Goal: Task Accomplishment & Management: Manage account settings

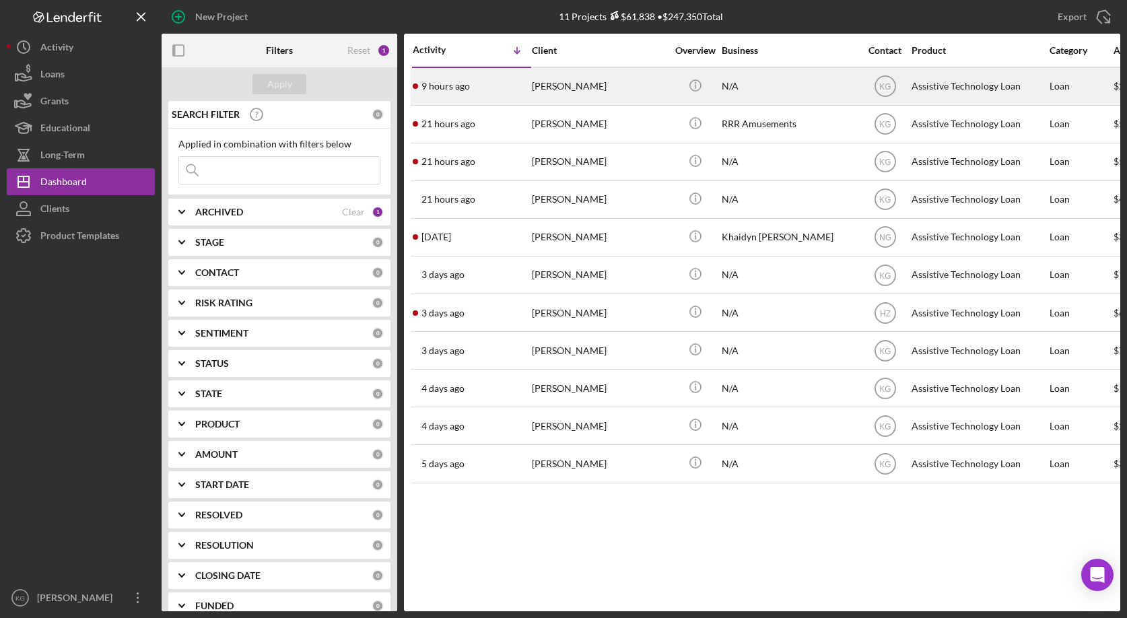
click at [549, 86] on div "[PERSON_NAME]" at bounding box center [599, 87] width 135 height 36
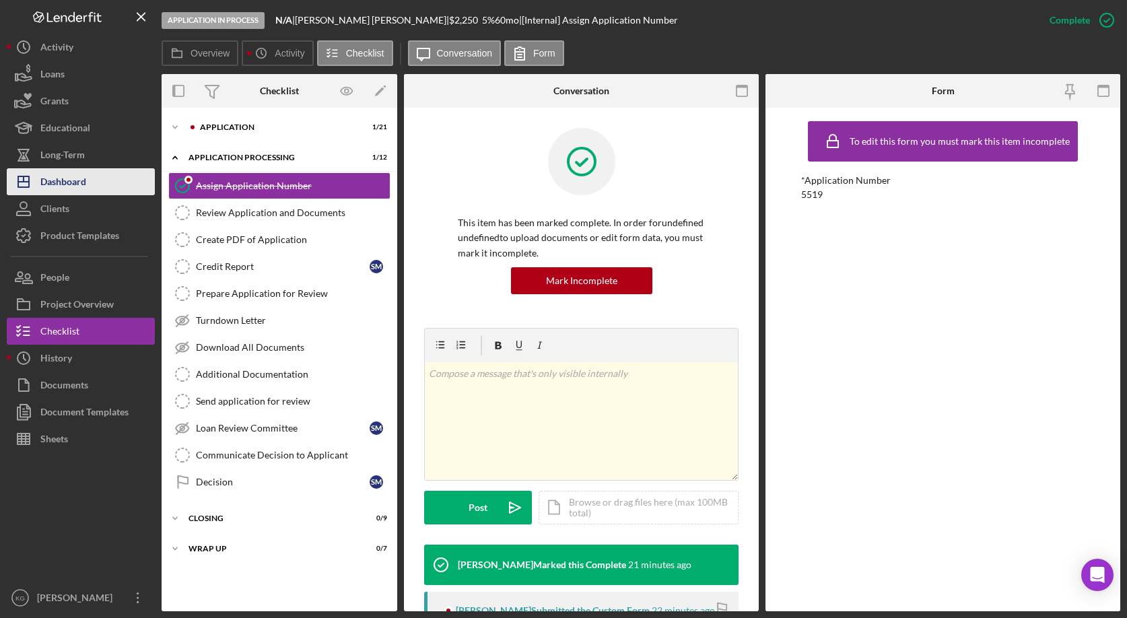
click at [69, 182] on div "Dashboard" at bounding box center [63, 183] width 46 height 30
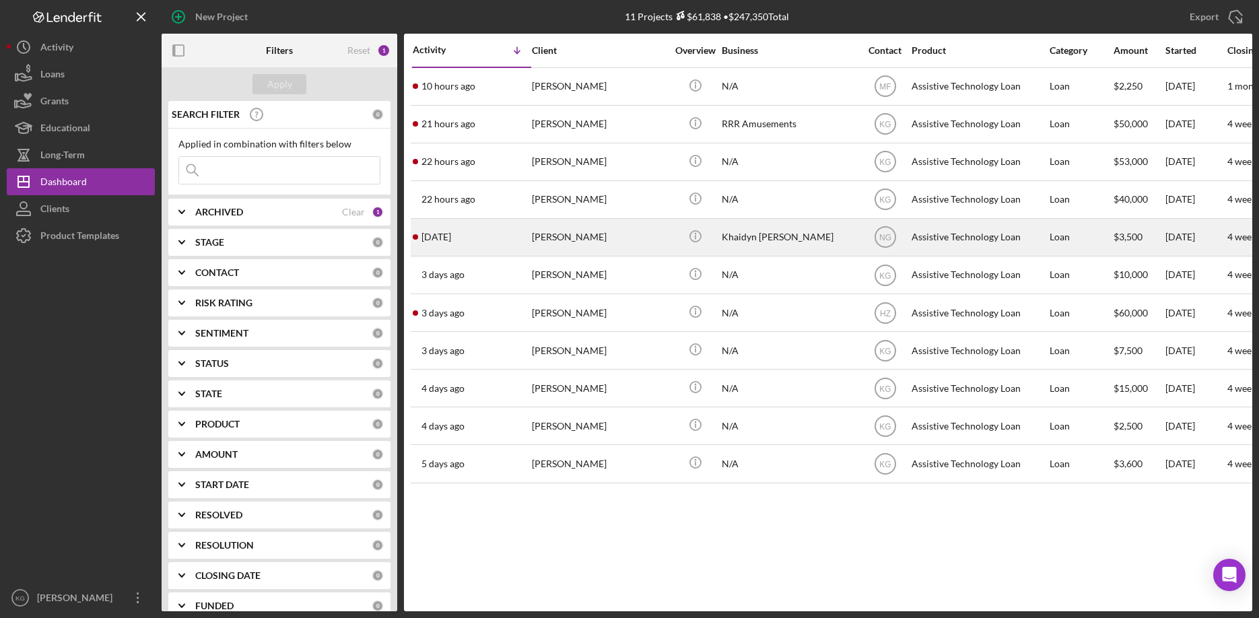
click at [572, 237] on div "[PERSON_NAME]" at bounding box center [599, 237] width 135 height 36
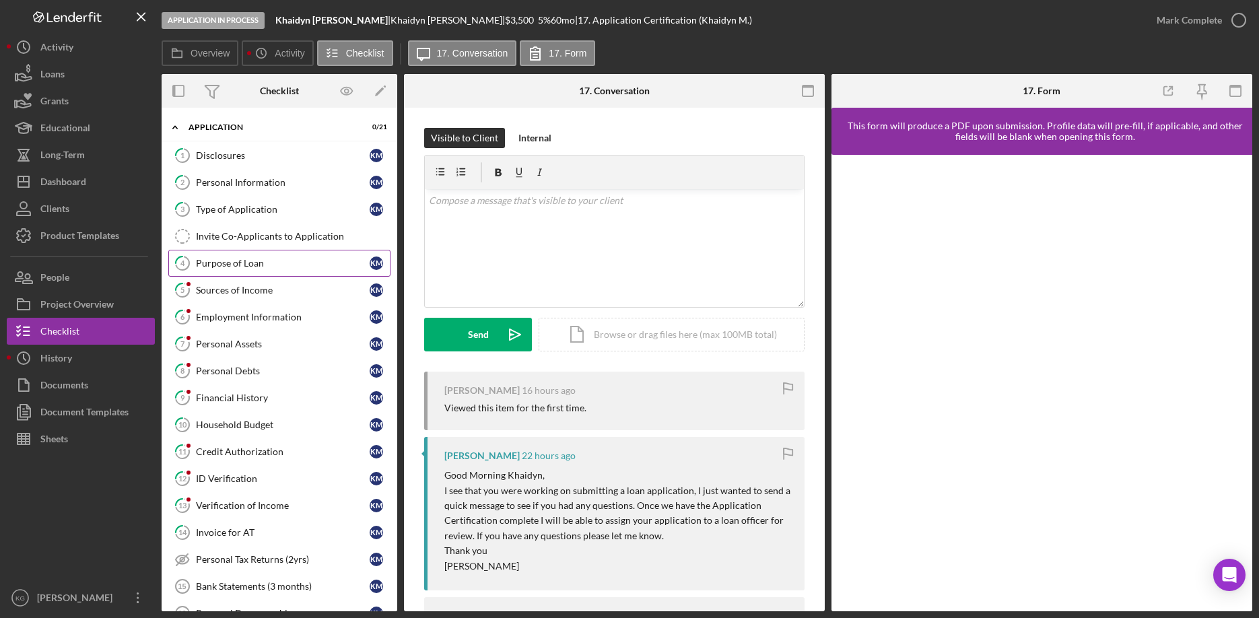
click at [255, 262] on div "Purpose of Loan" at bounding box center [283, 263] width 174 height 11
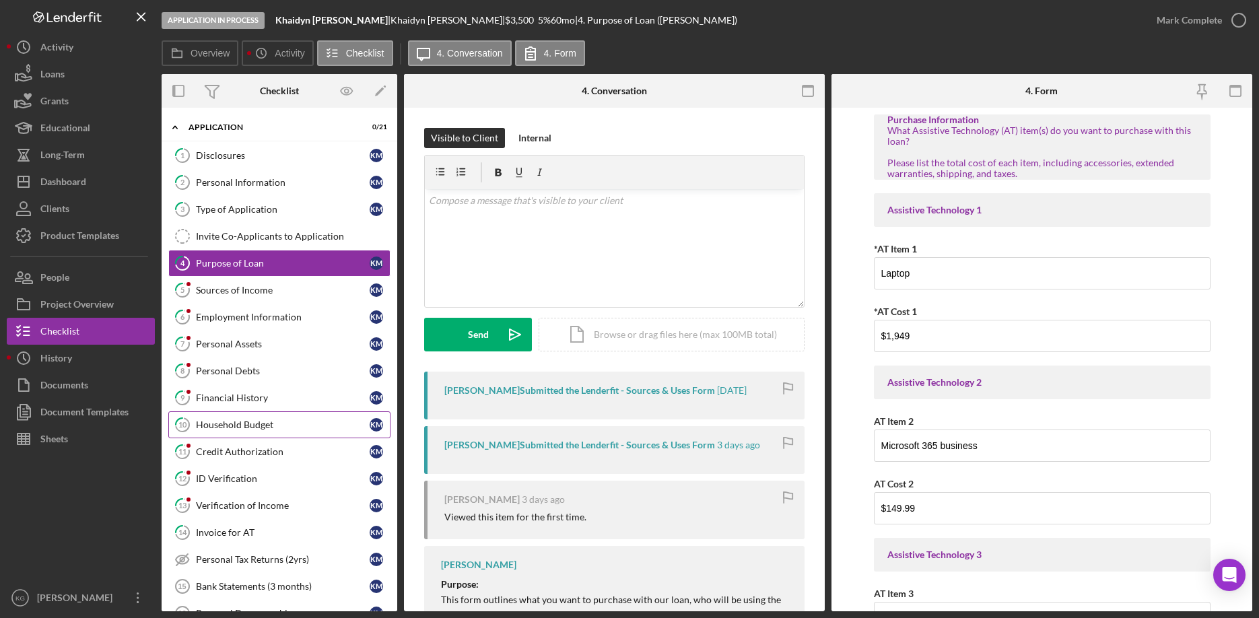
click at [262, 422] on div "Household Budget" at bounding box center [283, 424] width 174 height 11
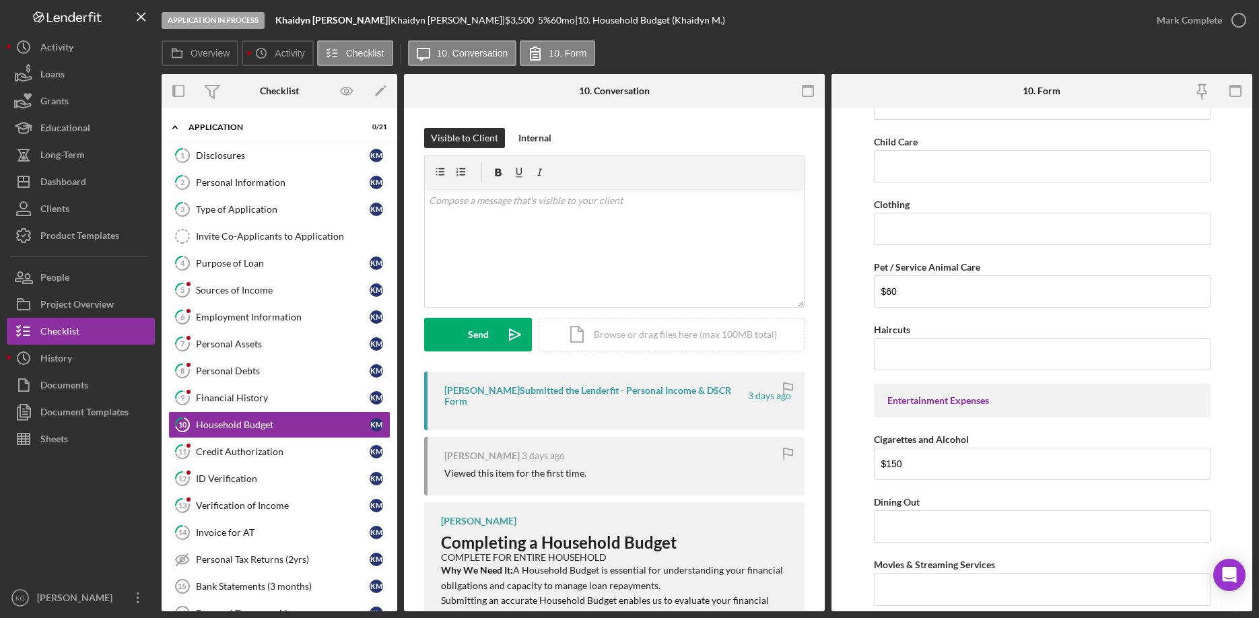
scroll to position [1885, 0]
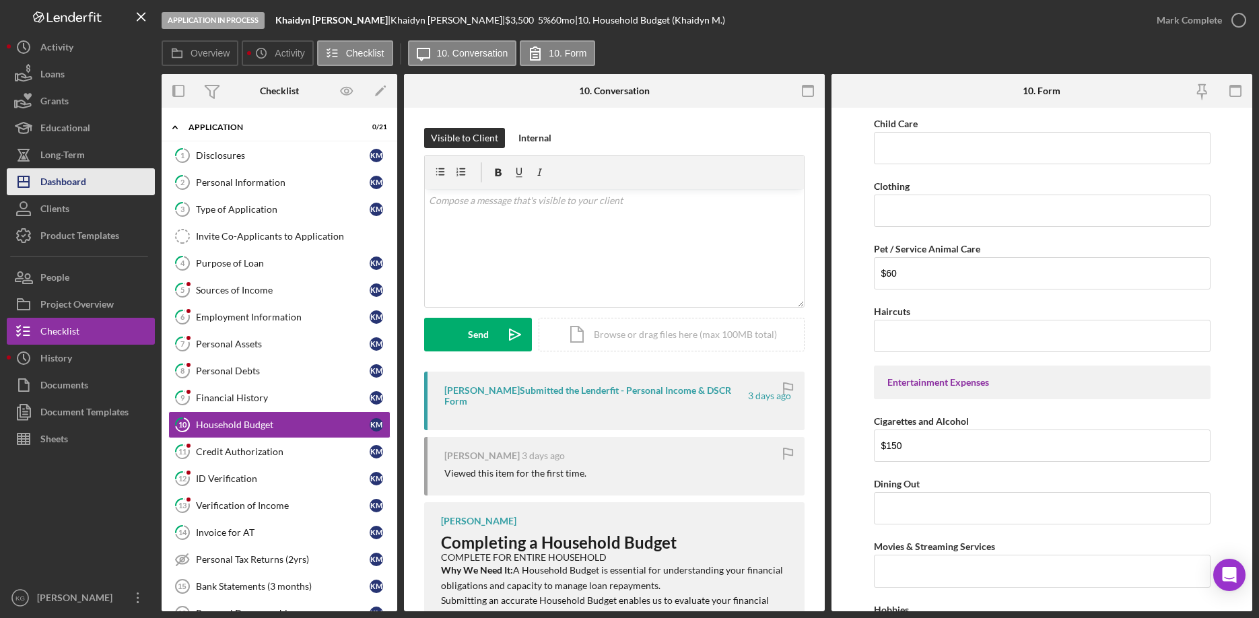
click at [60, 184] on div "Dashboard" at bounding box center [63, 183] width 46 height 30
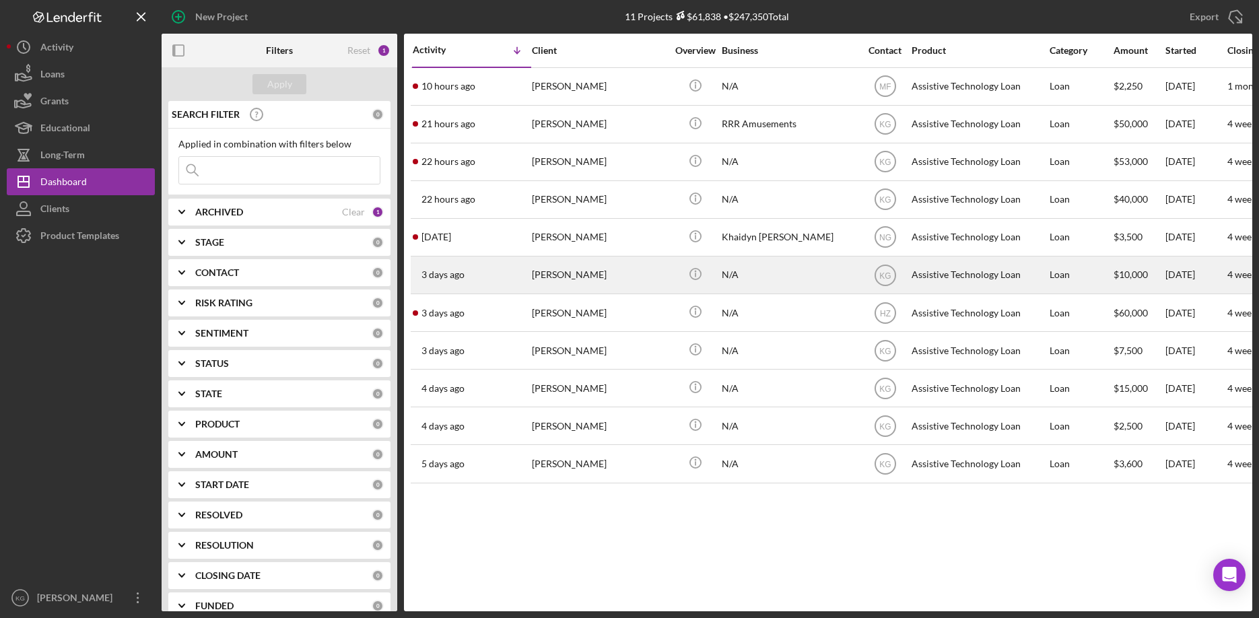
click at [567, 274] on div "[PERSON_NAME]" at bounding box center [599, 275] width 135 height 36
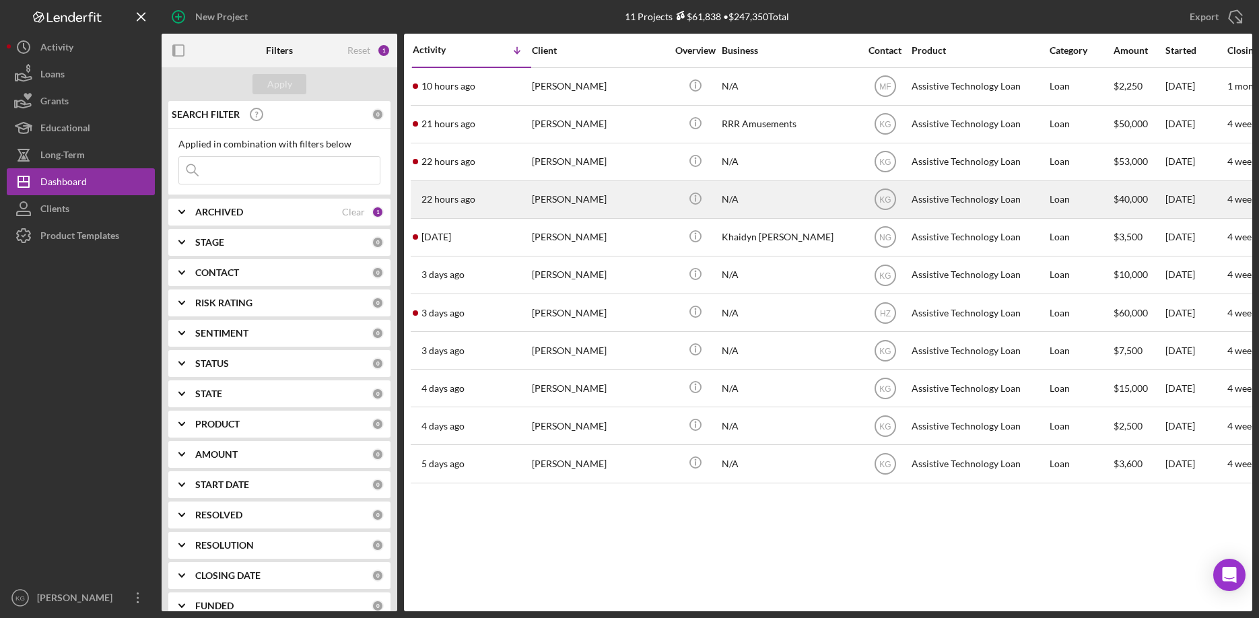
click at [567, 199] on div "[PERSON_NAME]" at bounding box center [599, 200] width 135 height 36
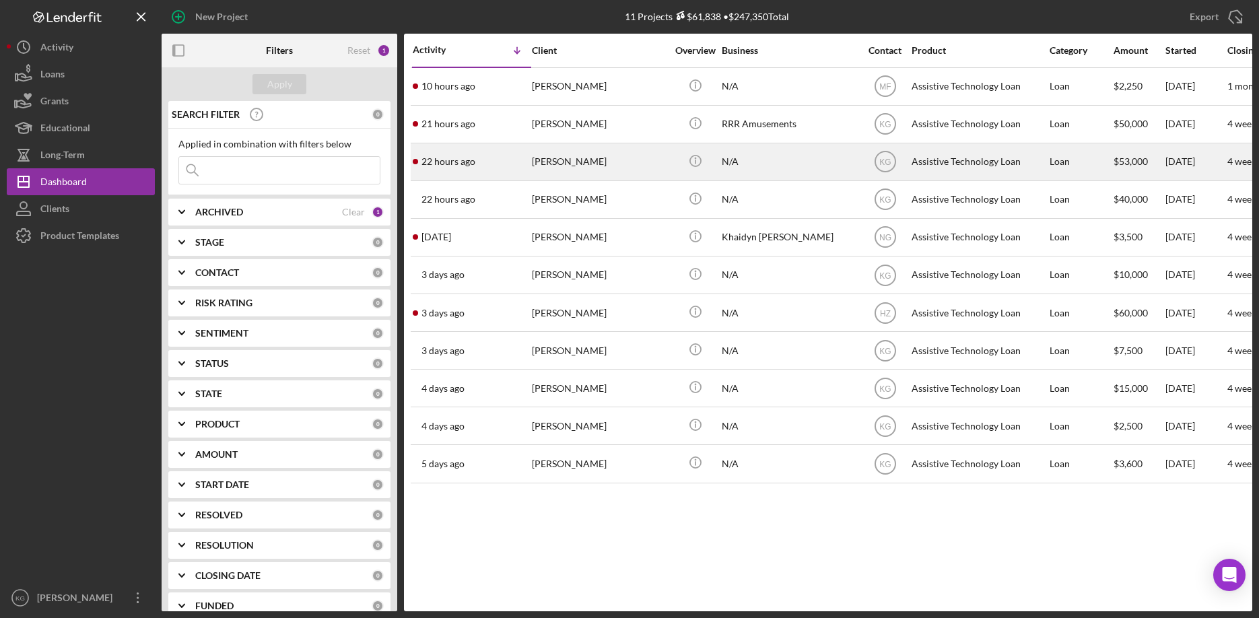
click at [599, 161] on div "[PERSON_NAME]" at bounding box center [599, 162] width 135 height 36
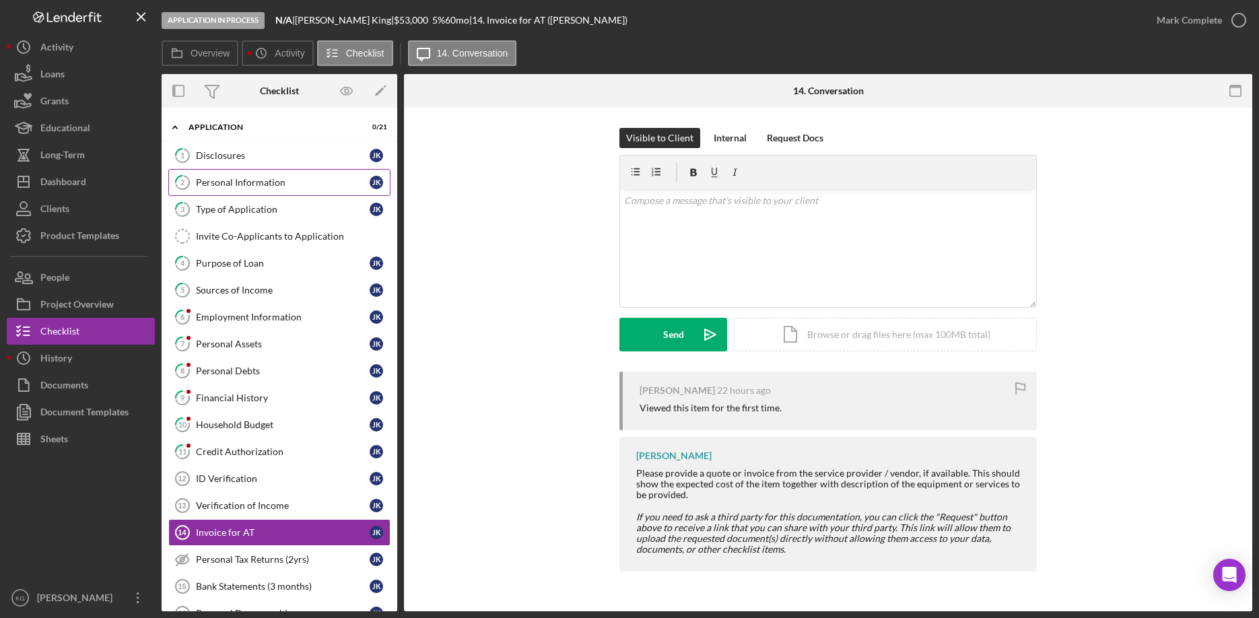
click at [205, 181] on div "Personal Information" at bounding box center [283, 182] width 174 height 11
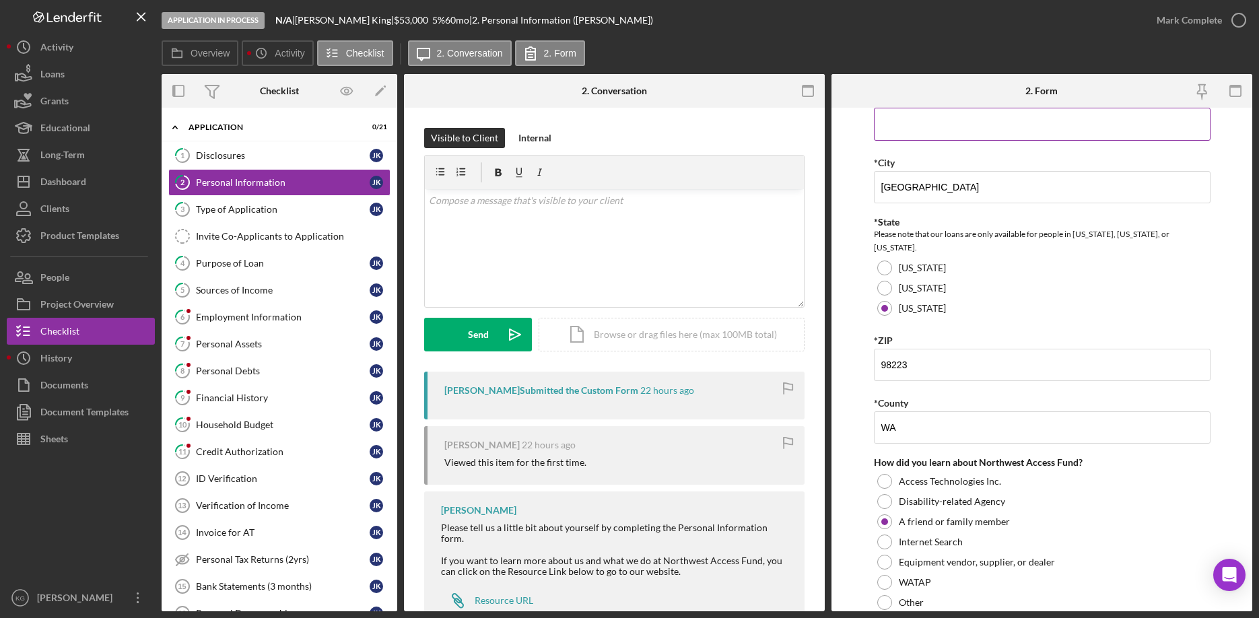
scroll to position [374, 0]
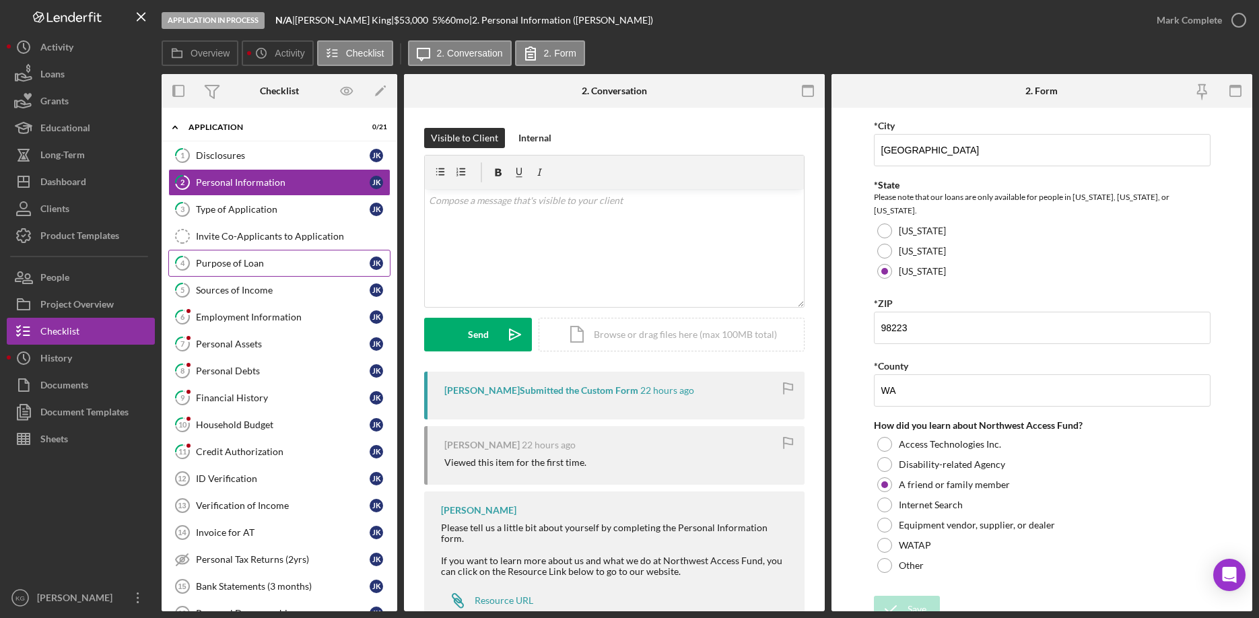
click at [231, 261] on div "Purpose of Loan" at bounding box center [283, 263] width 174 height 11
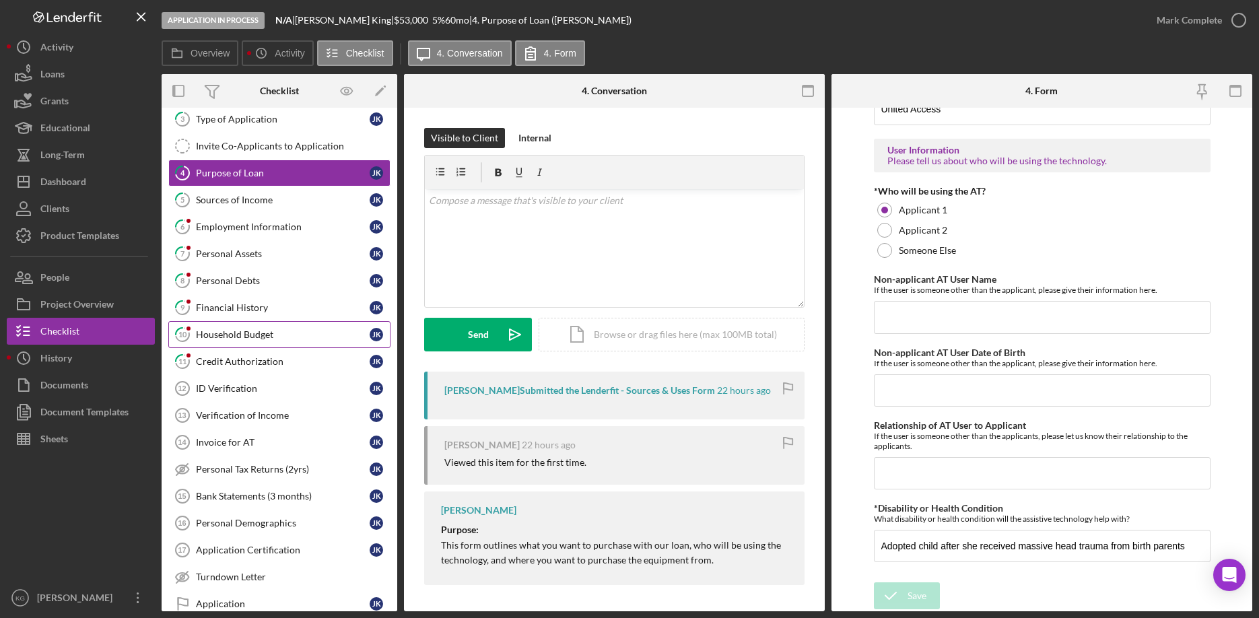
scroll to position [66, 0]
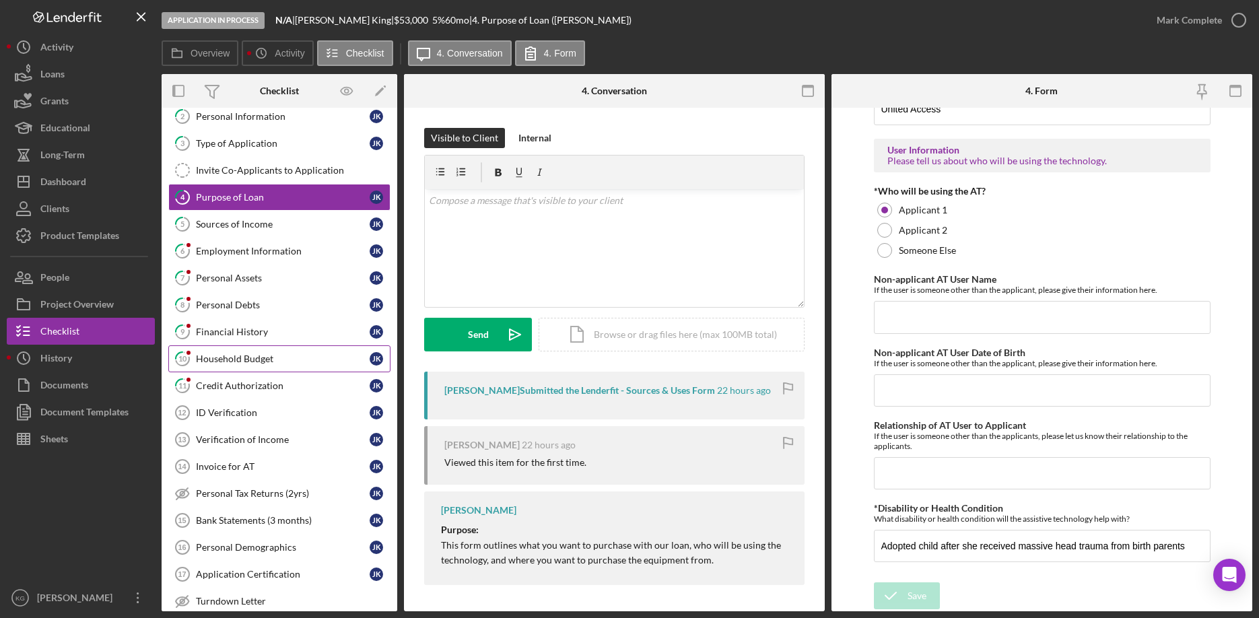
click at [224, 359] on div "Household Budget" at bounding box center [283, 358] width 174 height 11
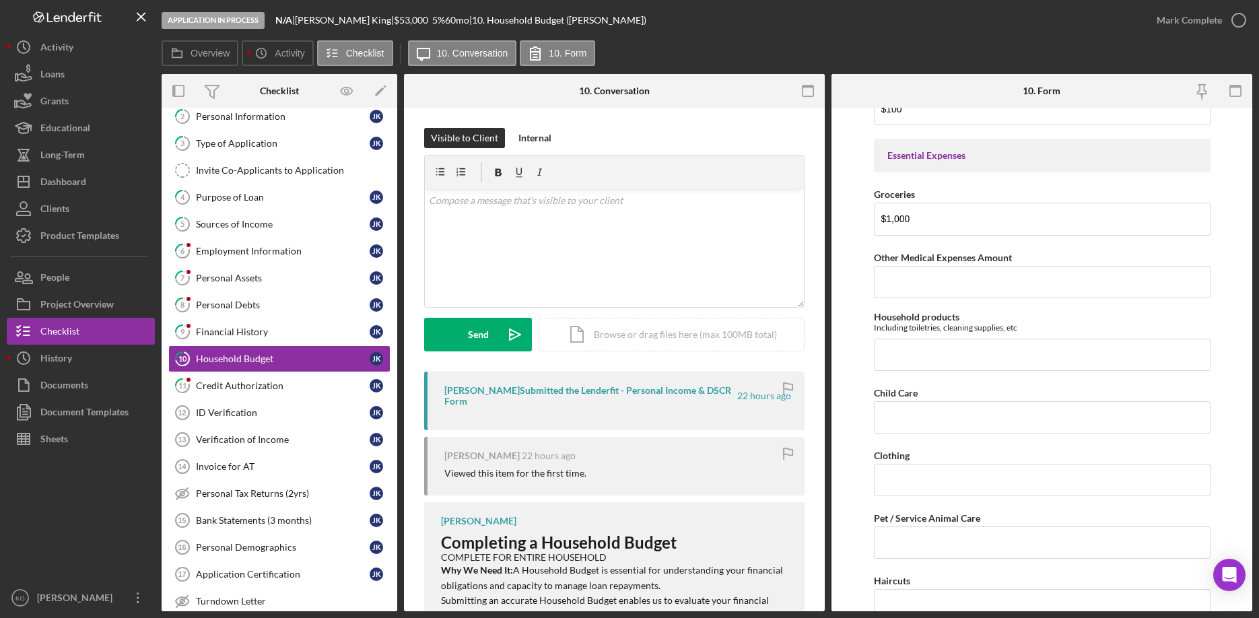
scroll to position [1885, 0]
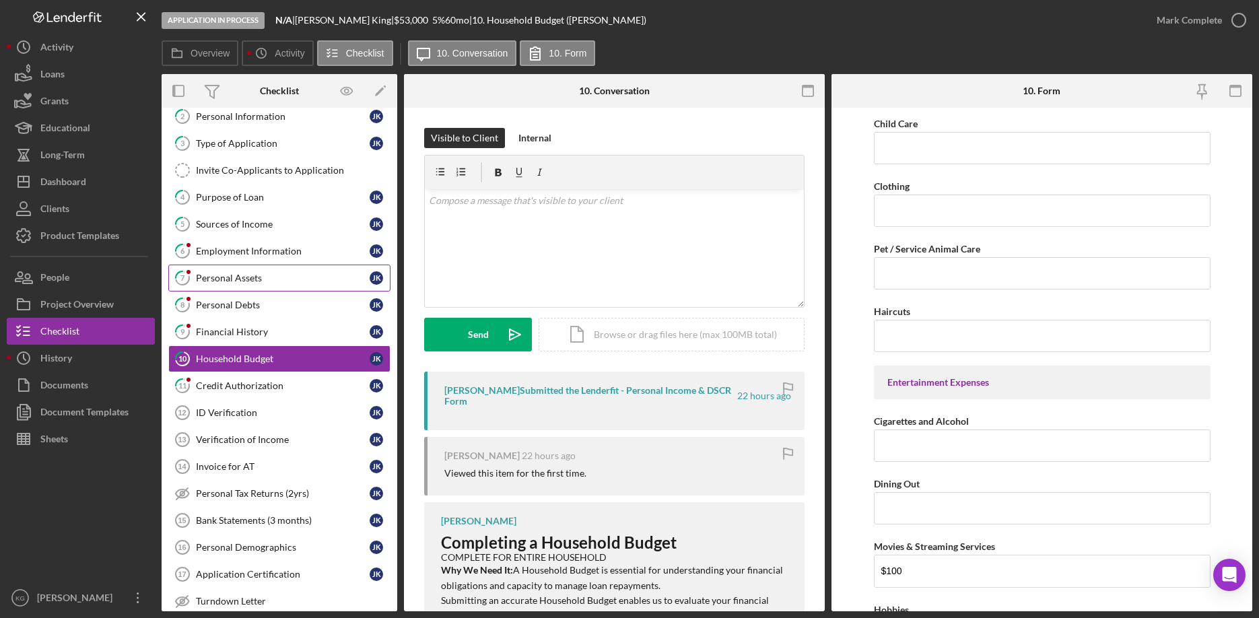
click at [232, 278] on div "Personal Assets" at bounding box center [283, 278] width 174 height 11
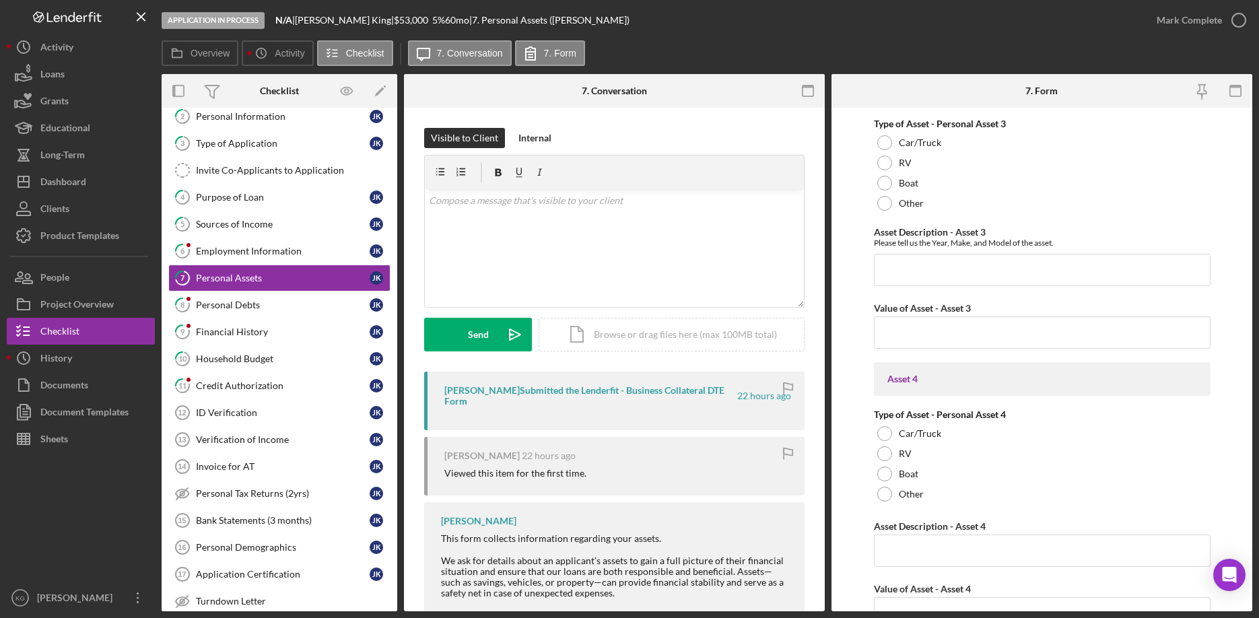
scroll to position [1413, 0]
click at [234, 224] on div "Sources of Income" at bounding box center [283, 224] width 174 height 11
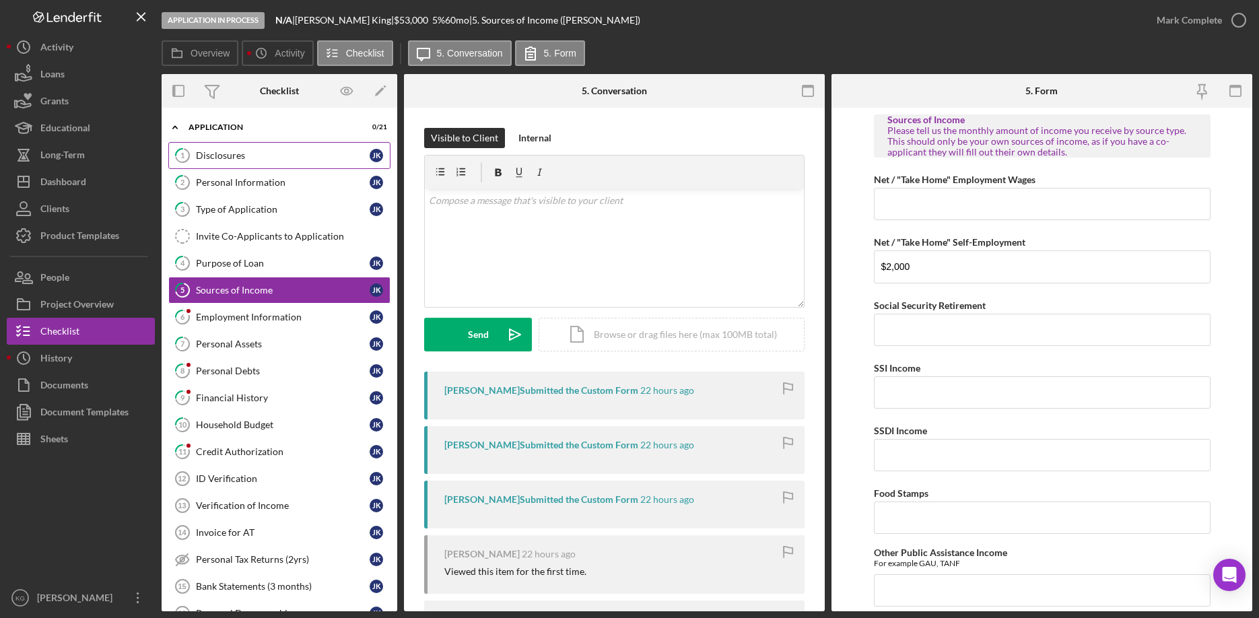
click at [232, 151] on div "Disclosures" at bounding box center [283, 155] width 174 height 11
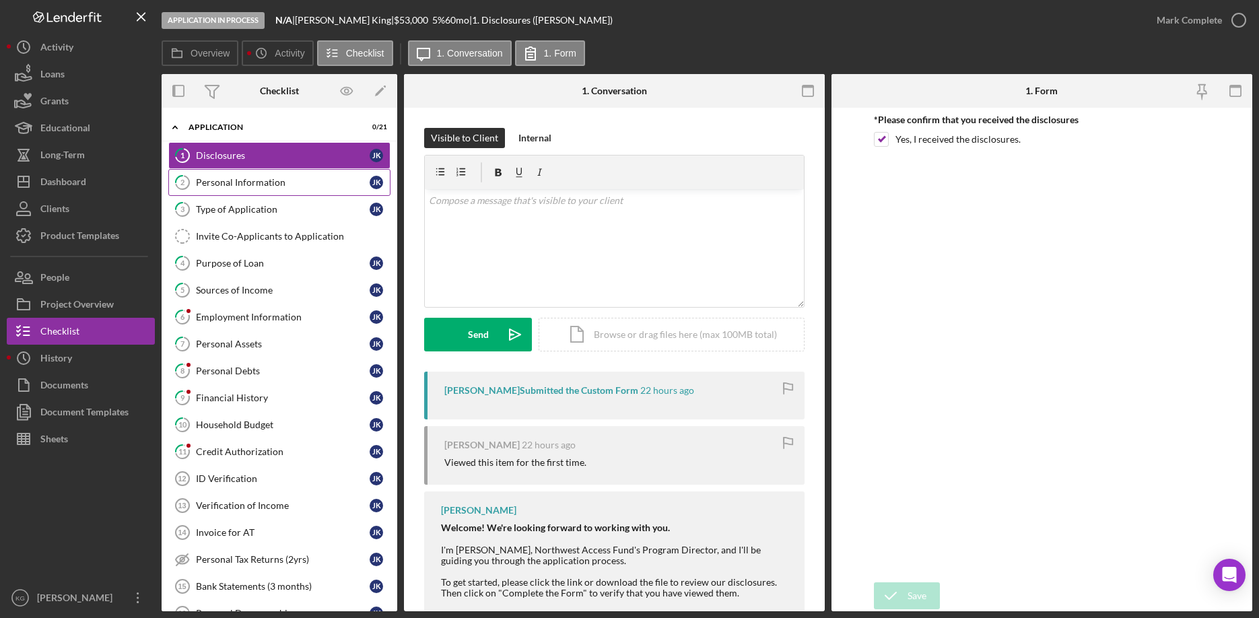
click at [245, 181] on div "Personal Information" at bounding box center [283, 182] width 174 height 11
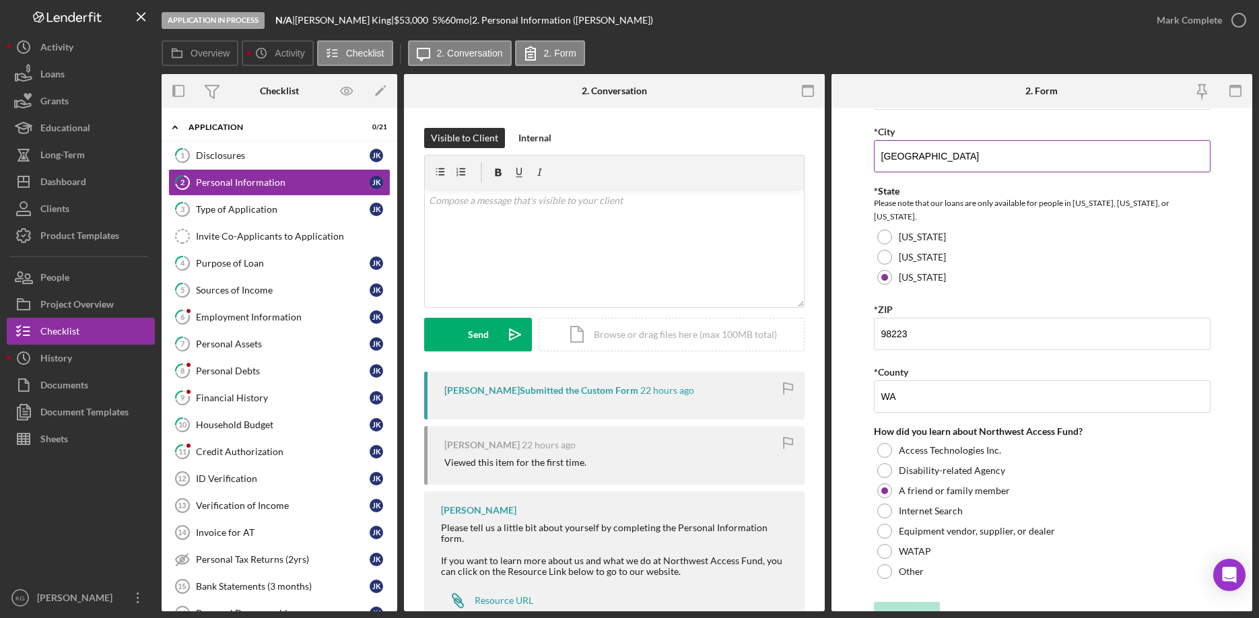
scroll to position [374, 0]
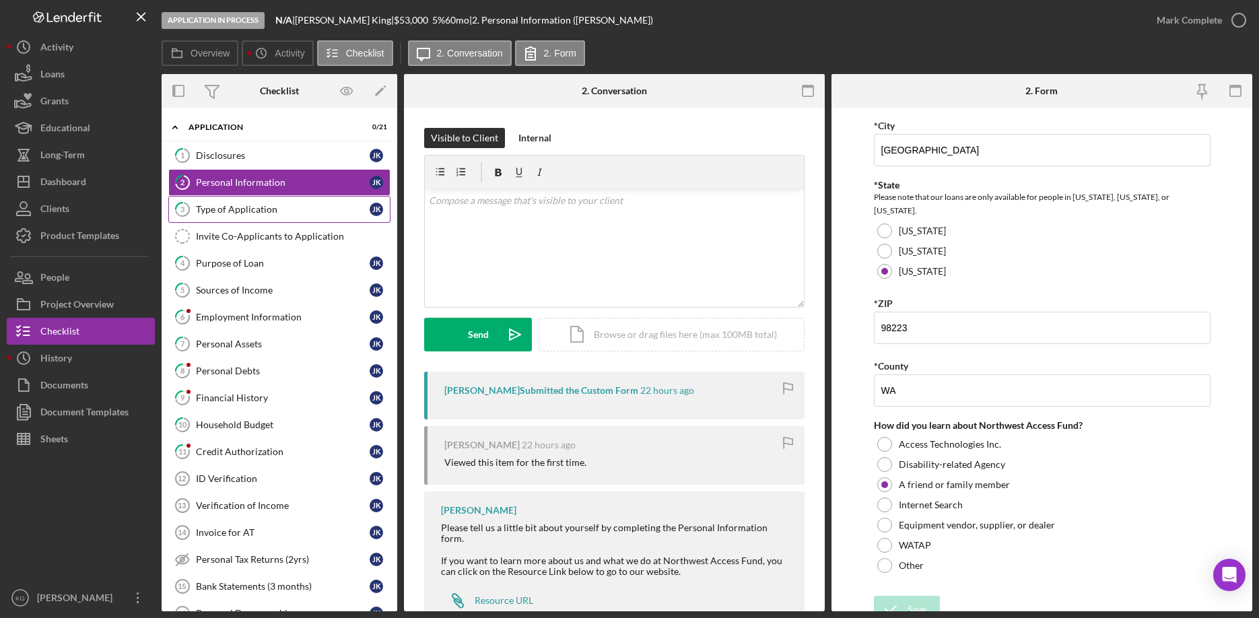
click at [234, 210] on div "Type of Application" at bounding box center [283, 209] width 174 height 11
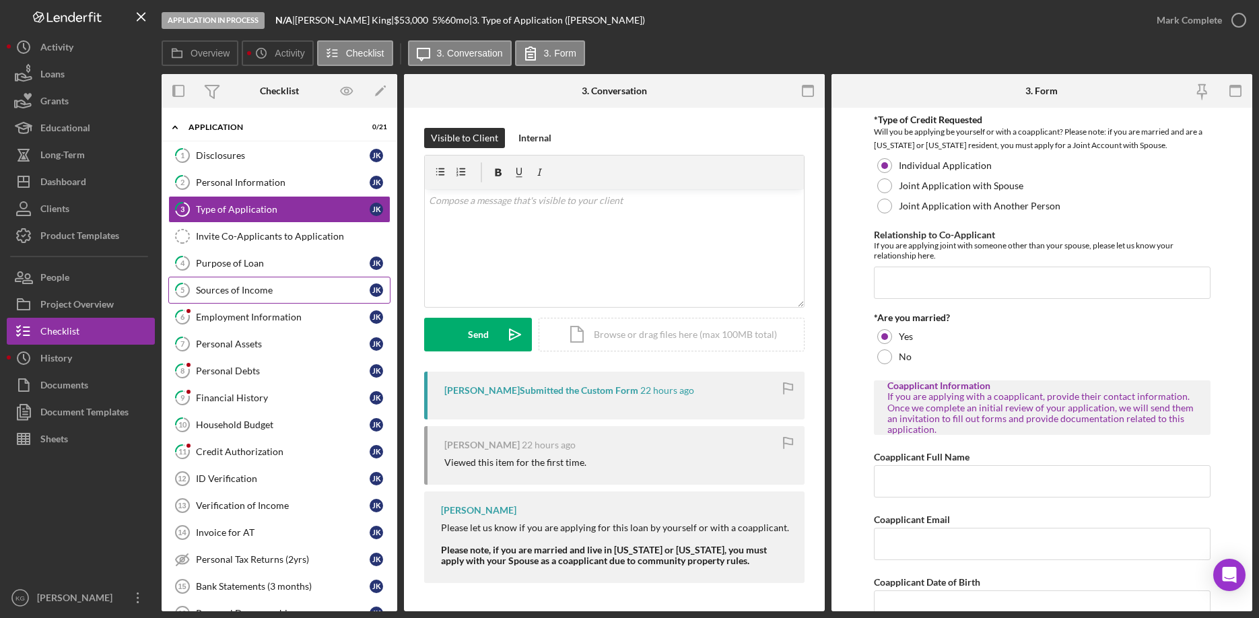
click at [244, 289] on div "Sources of Income" at bounding box center [283, 290] width 174 height 11
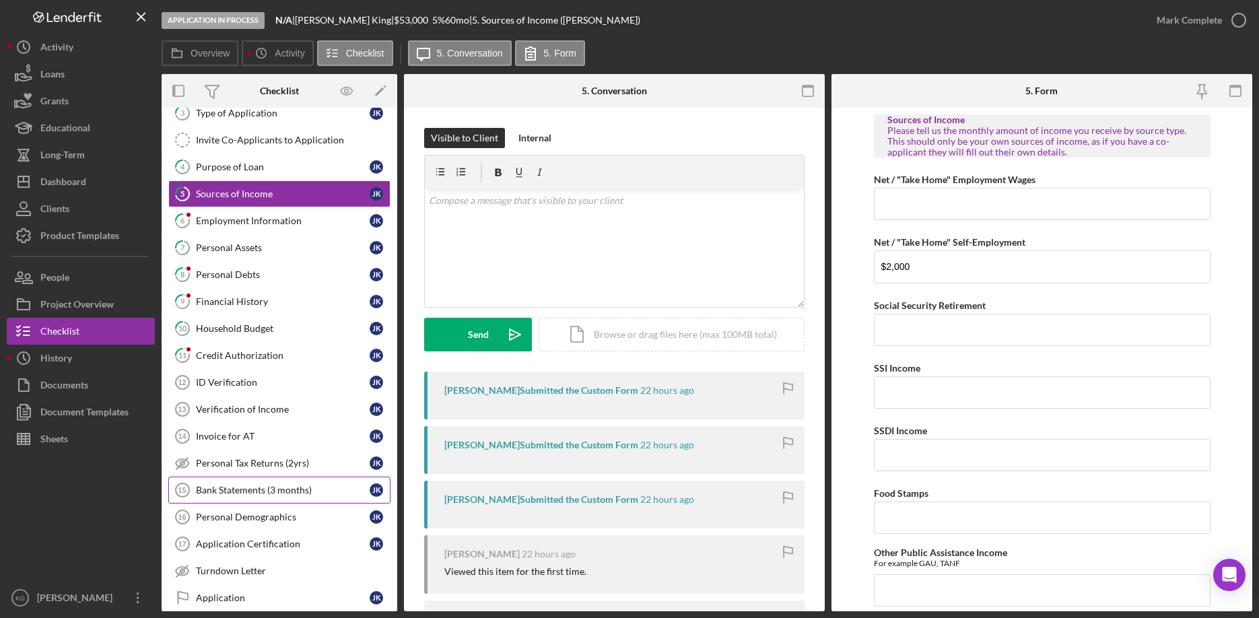
scroll to position [66, 0]
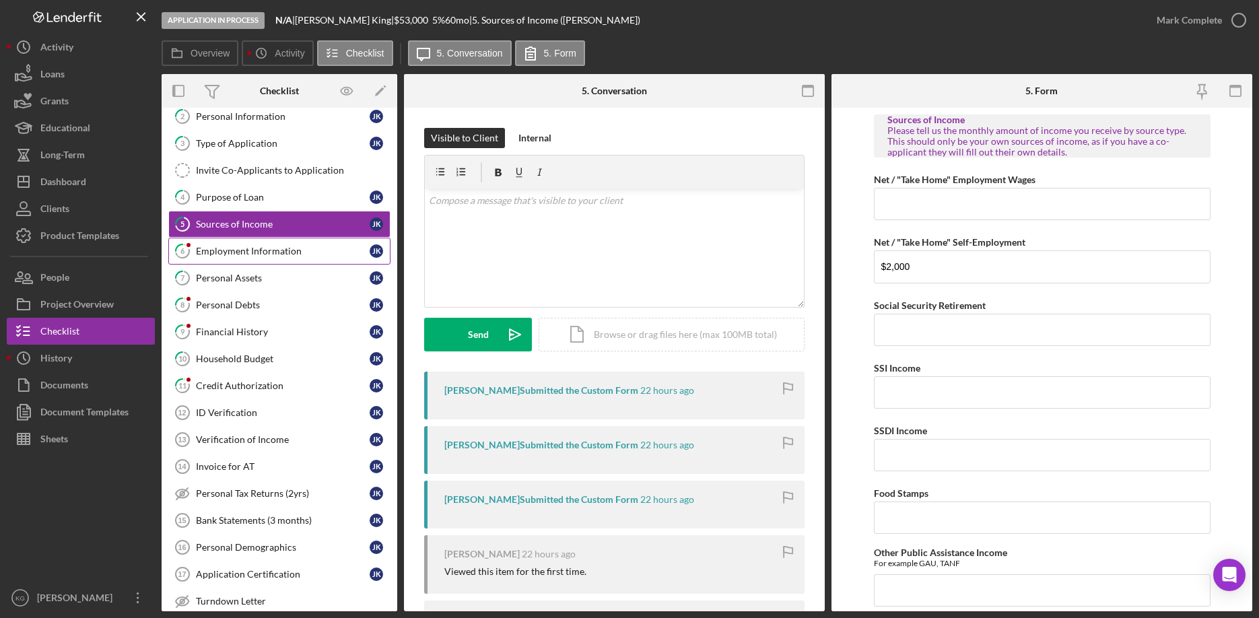
click at [224, 252] on div "Employment Information" at bounding box center [283, 251] width 174 height 11
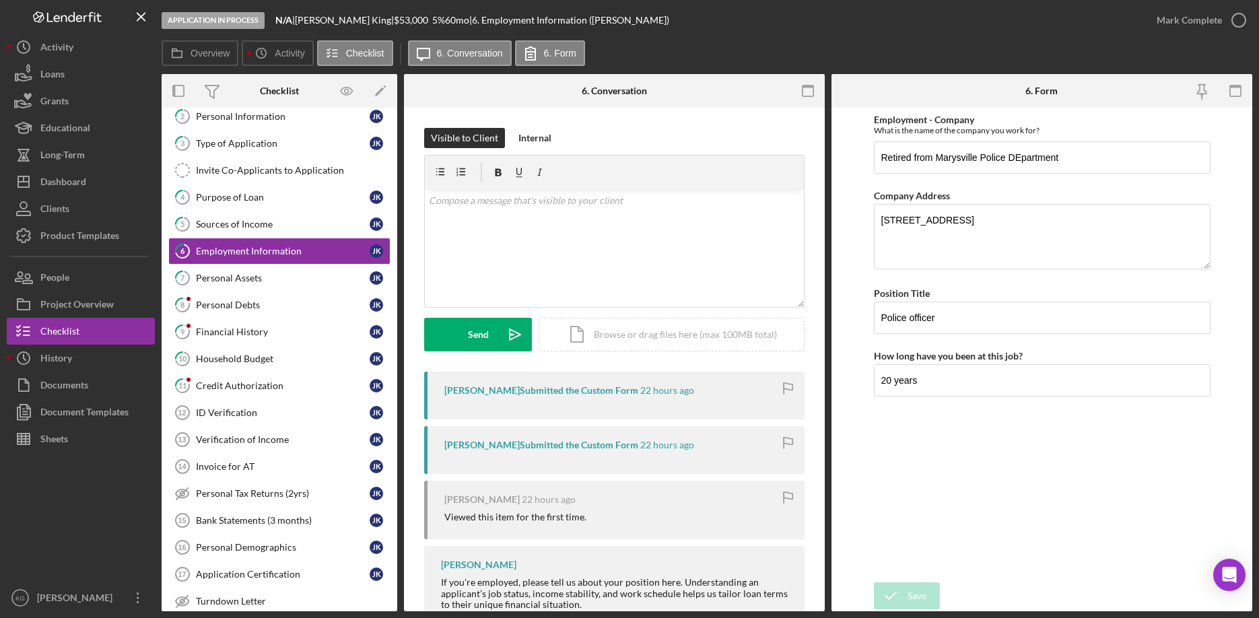
click at [487, 390] on div "[PERSON_NAME] Submitted the Custom Form" at bounding box center [541, 390] width 194 height 11
click at [490, 390] on div "[PERSON_NAME] Submitted the Custom Form" at bounding box center [541, 390] width 194 height 11
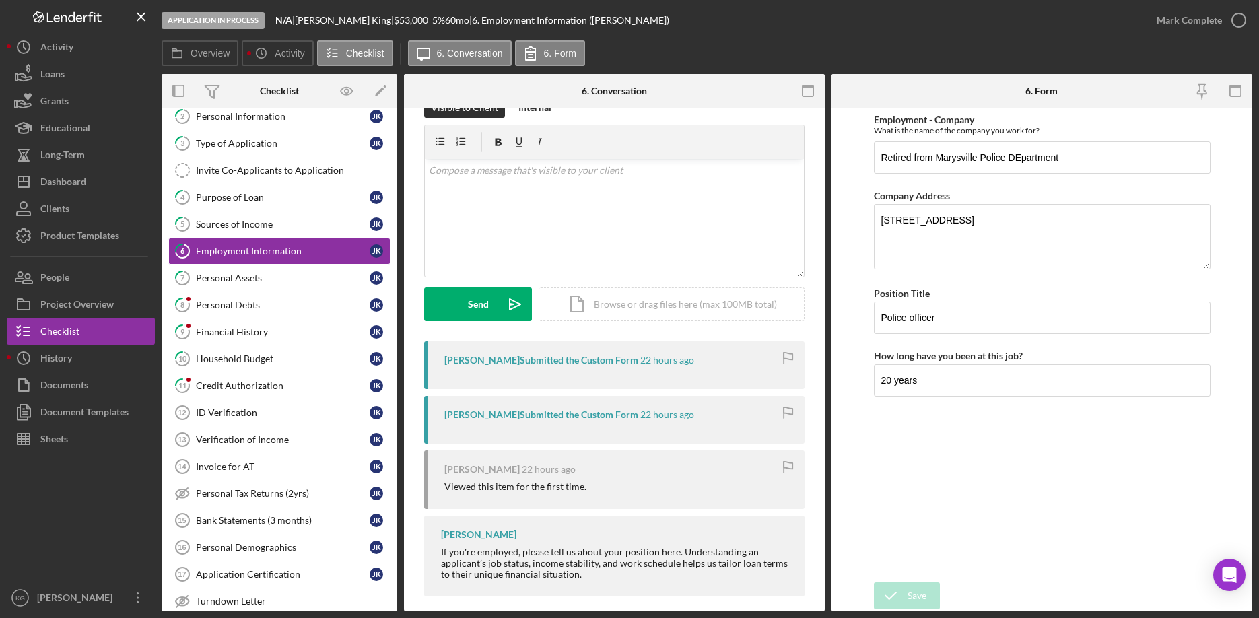
scroll to position [42, 0]
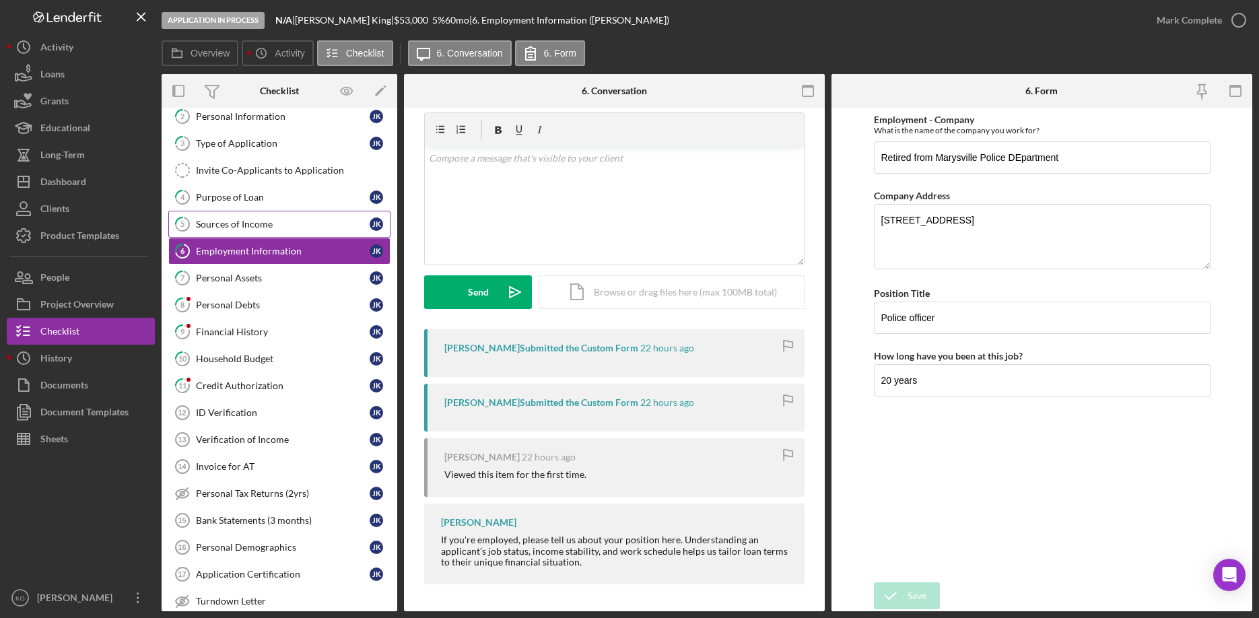
click at [281, 221] on div "Sources of Income" at bounding box center [283, 224] width 174 height 11
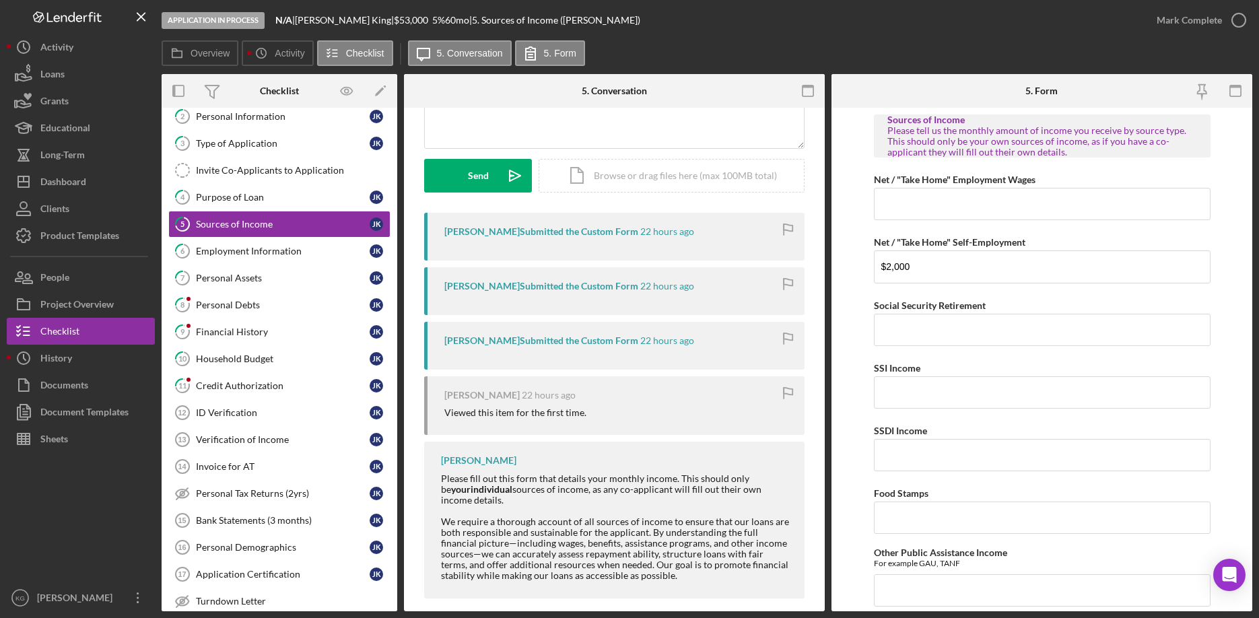
scroll to position [173, 0]
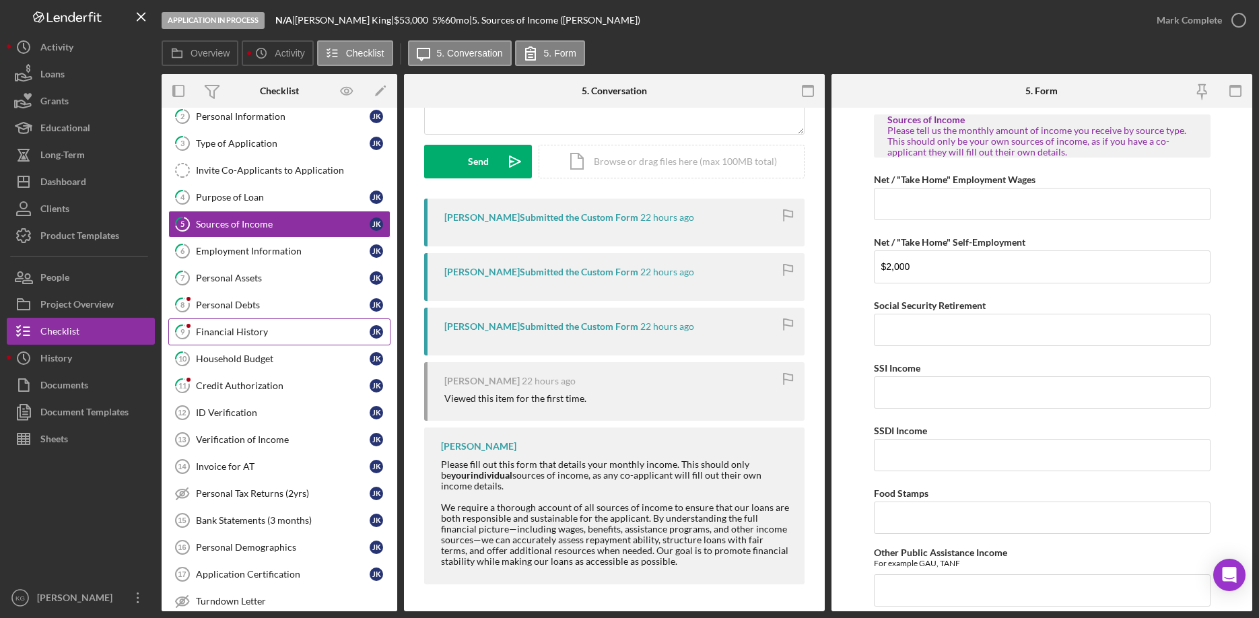
click at [212, 329] on div "Financial History" at bounding box center [283, 331] width 174 height 11
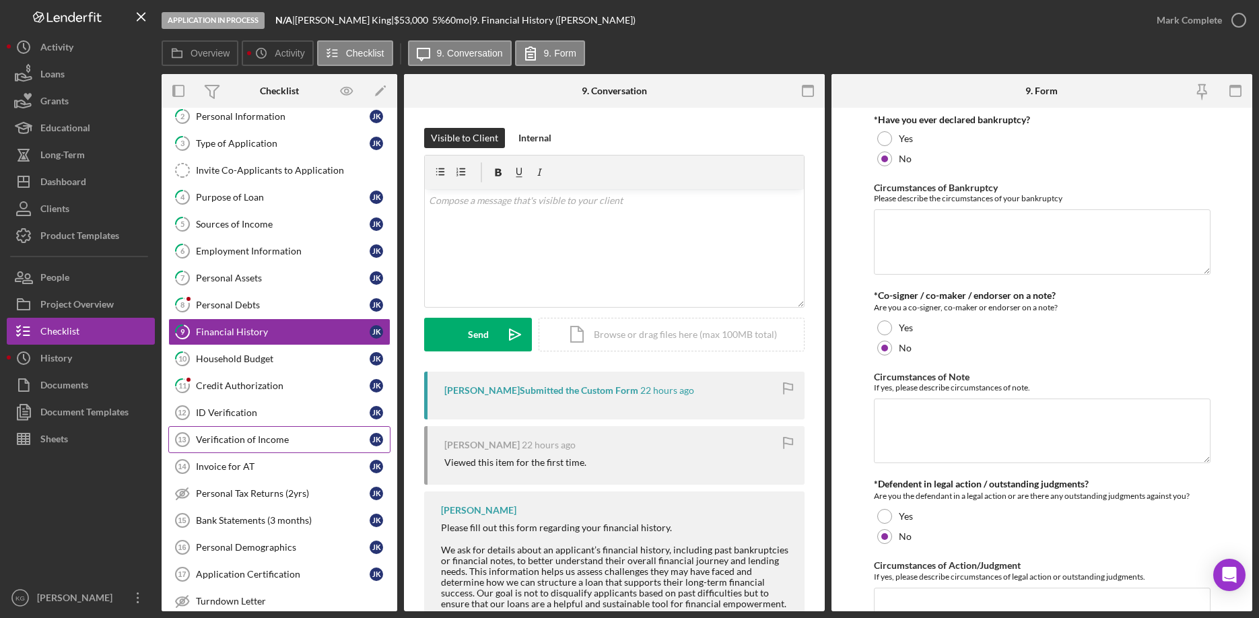
click at [261, 440] on div "Verification of Income" at bounding box center [283, 439] width 174 height 11
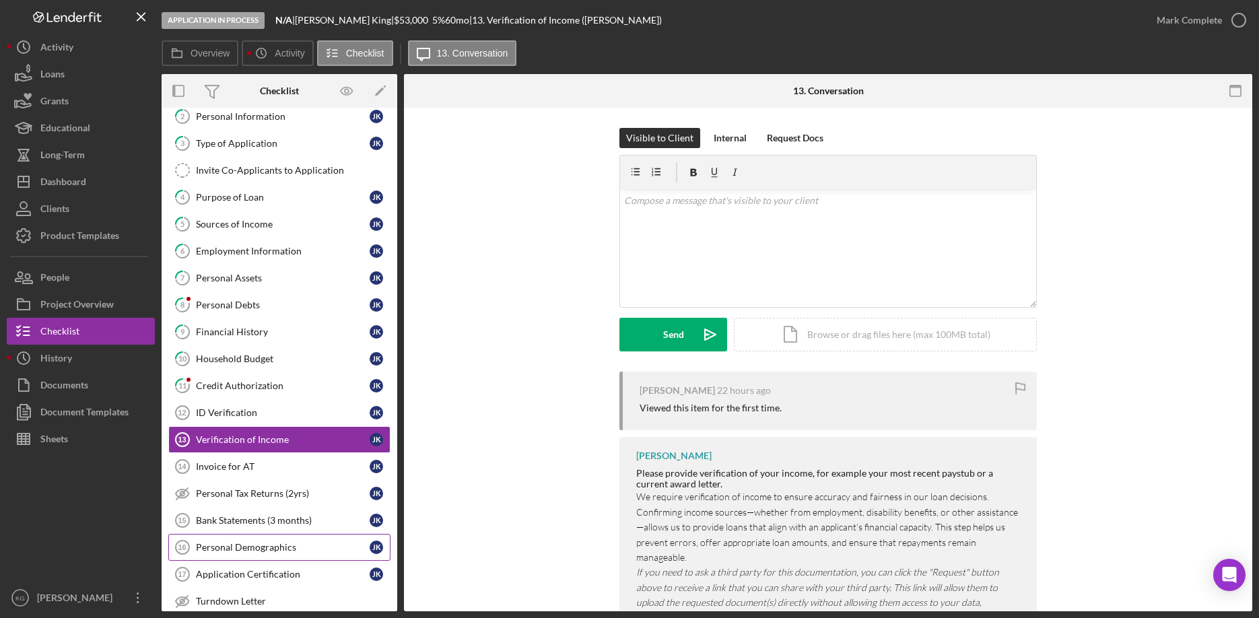
click at [278, 547] on div "Personal Demographics" at bounding box center [283, 547] width 174 height 11
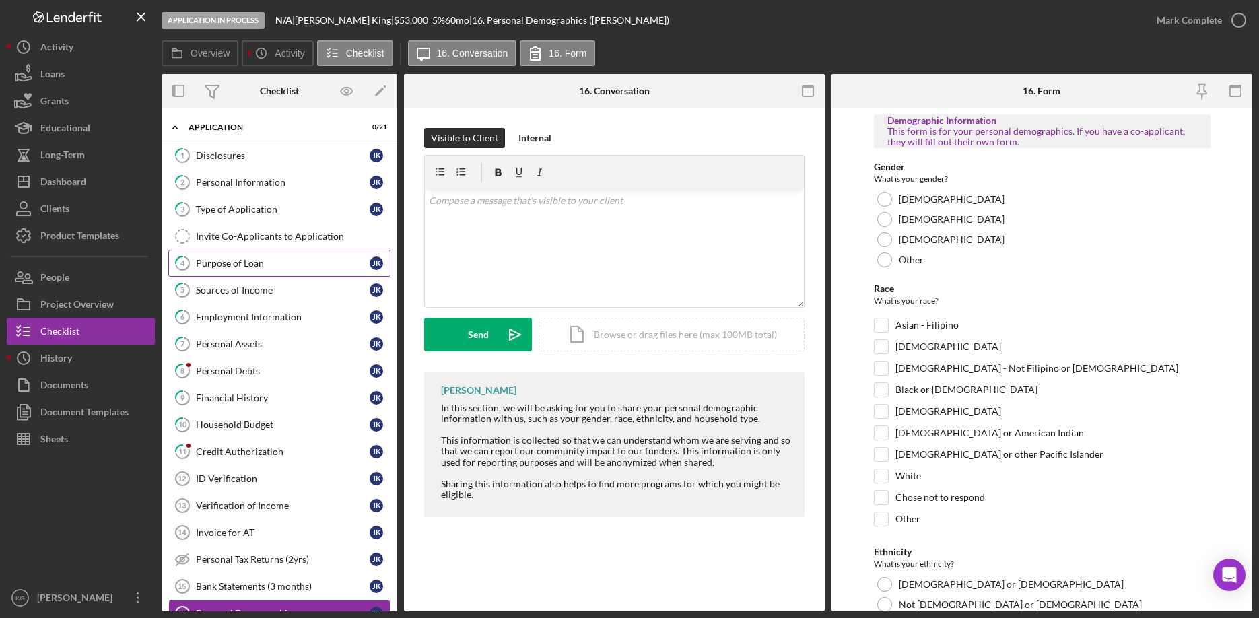
click at [228, 262] on div "Purpose of Loan" at bounding box center [283, 263] width 174 height 11
click at [77, 183] on div "Dashboard" at bounding box center [63, 183] width 46 height 30
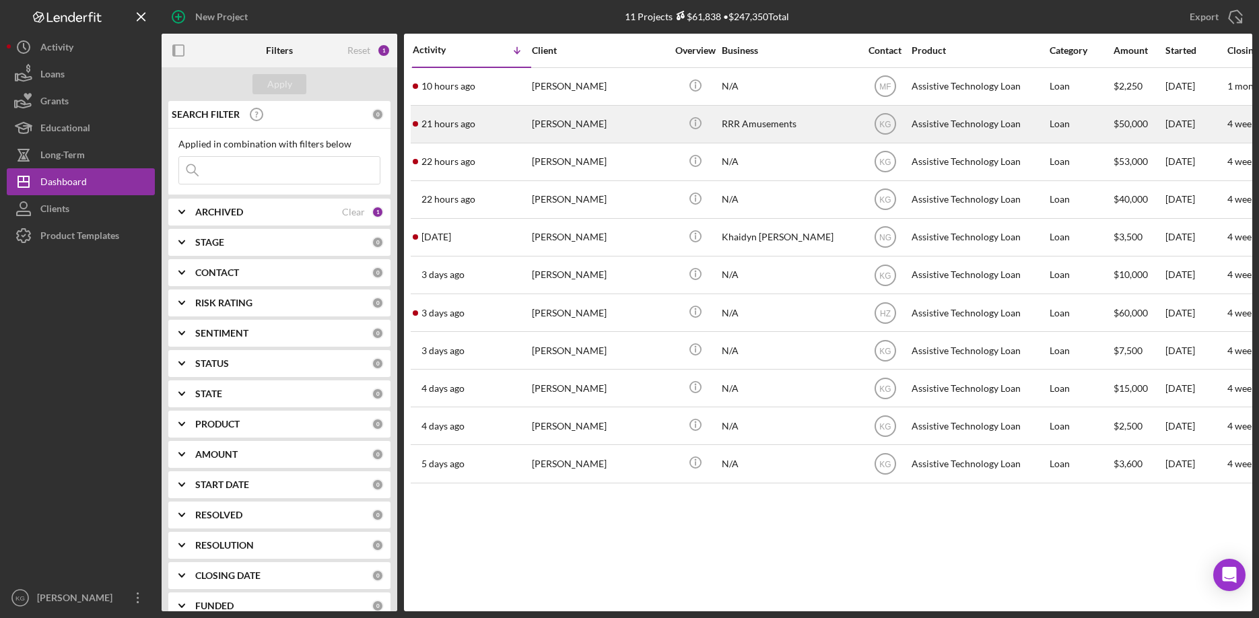
click at [551, 122] on div "[PERSON_NAME]" at bounding box center [599, 124] width 135 height 36
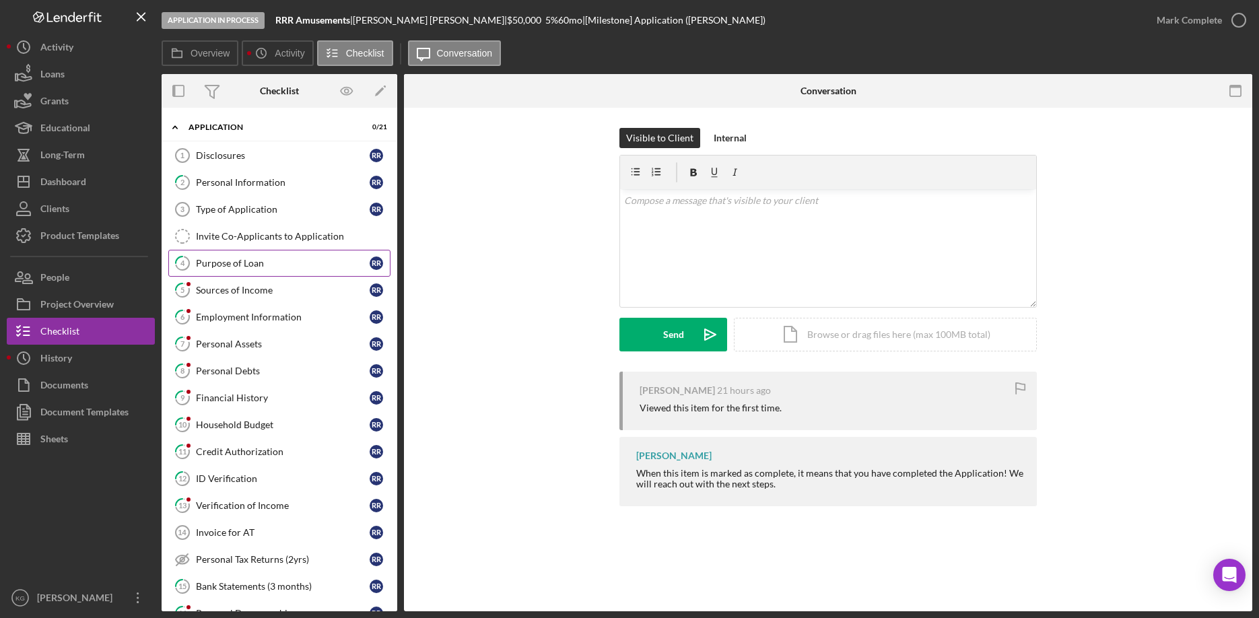
click at [240, 263] on div "Purpose of Loan" at bounding box center [283, 263] width 174 height 11
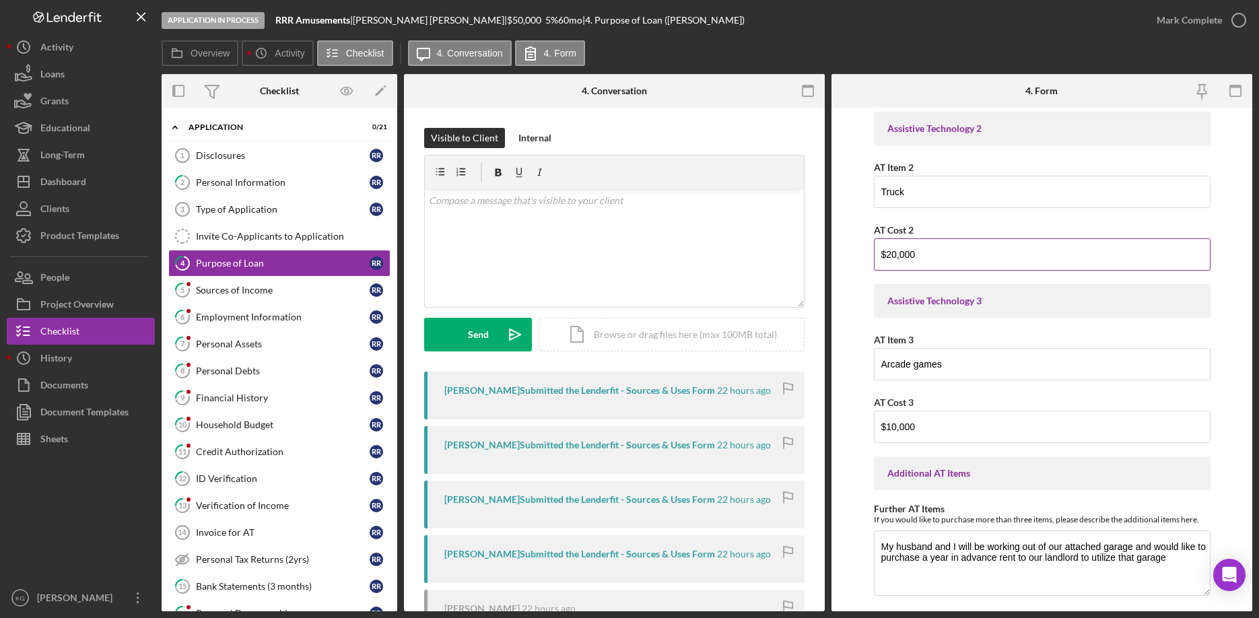
scroll to position [269, 0]
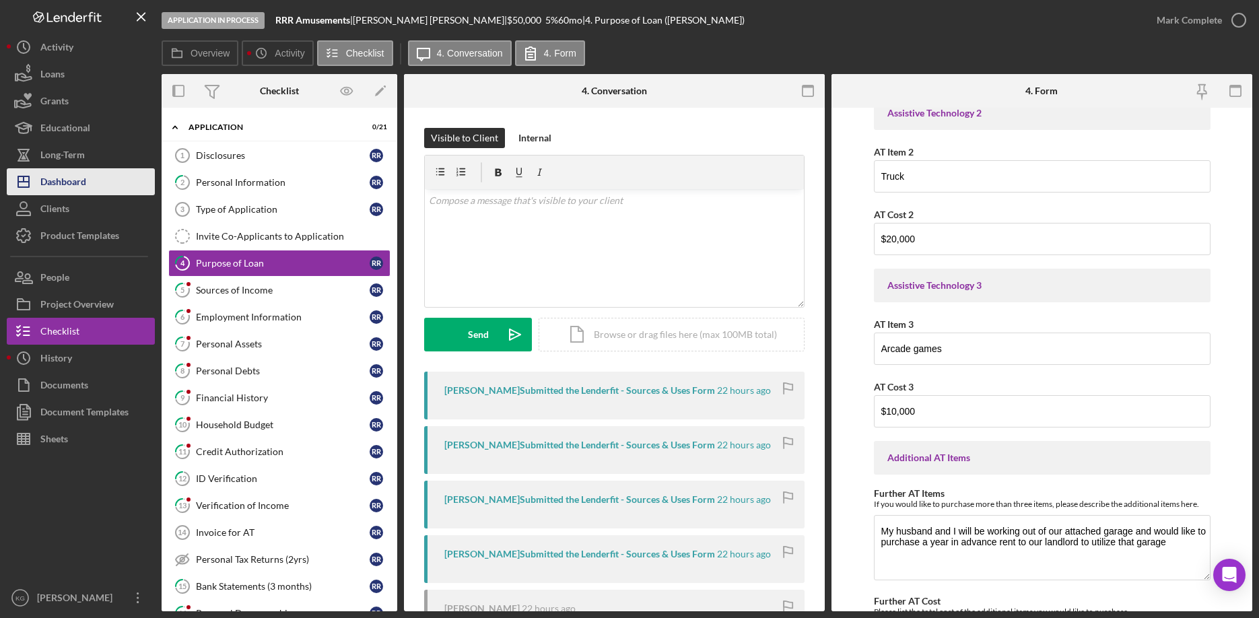
click at [57, 180] on div "Dashboard" at bounding box center [63, 183] width 46 height 30
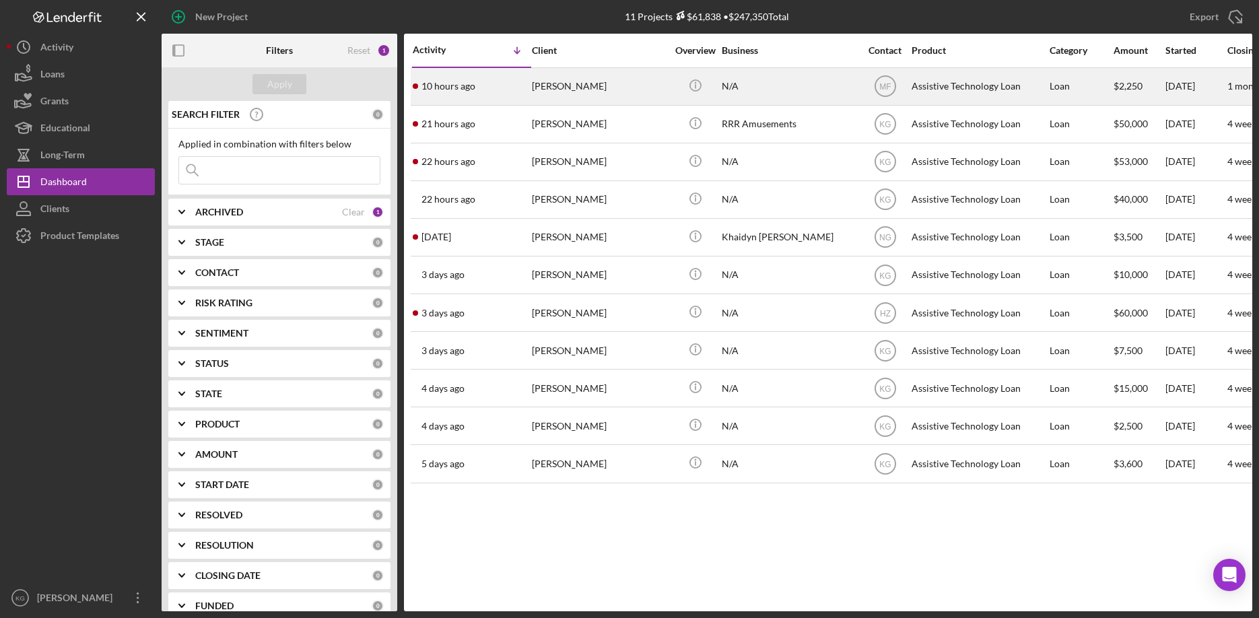
click at [552, 88] on div "[PERSON_NAME]" at bounding box center [599, 87] width 135 height 36
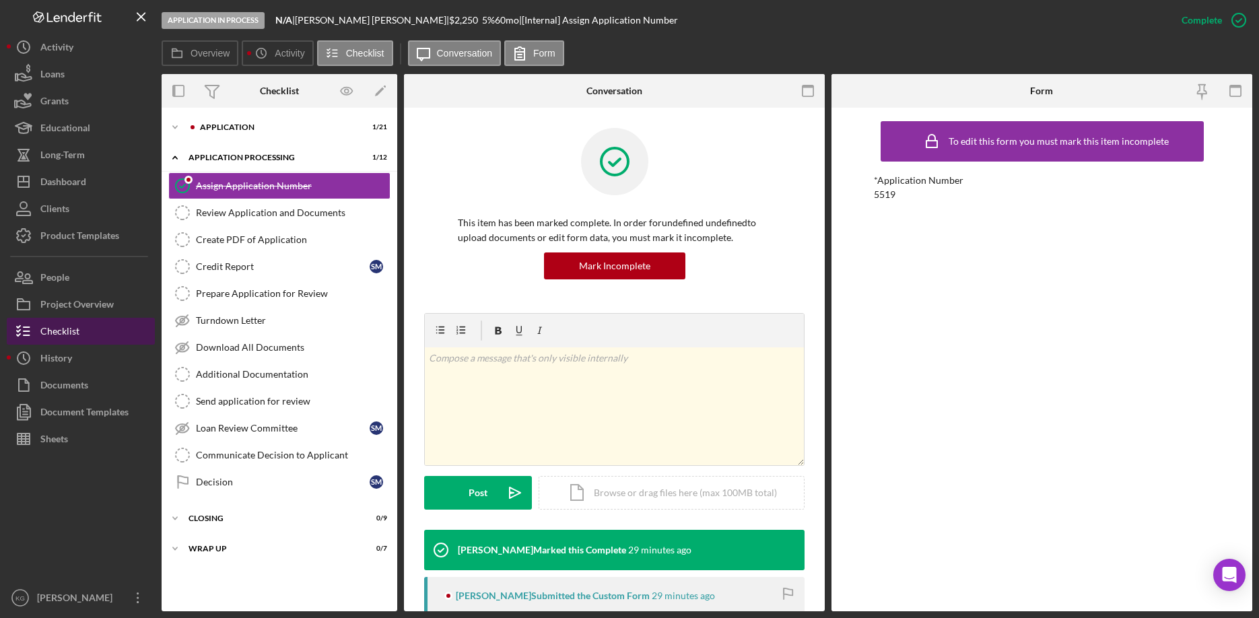
click at [71, 328] on div "Checklist" at bounding box center [59, 333] width 39 height 30
click at [247, 125] on div "Application" at bounding box center [290, 127] width 180 height 8
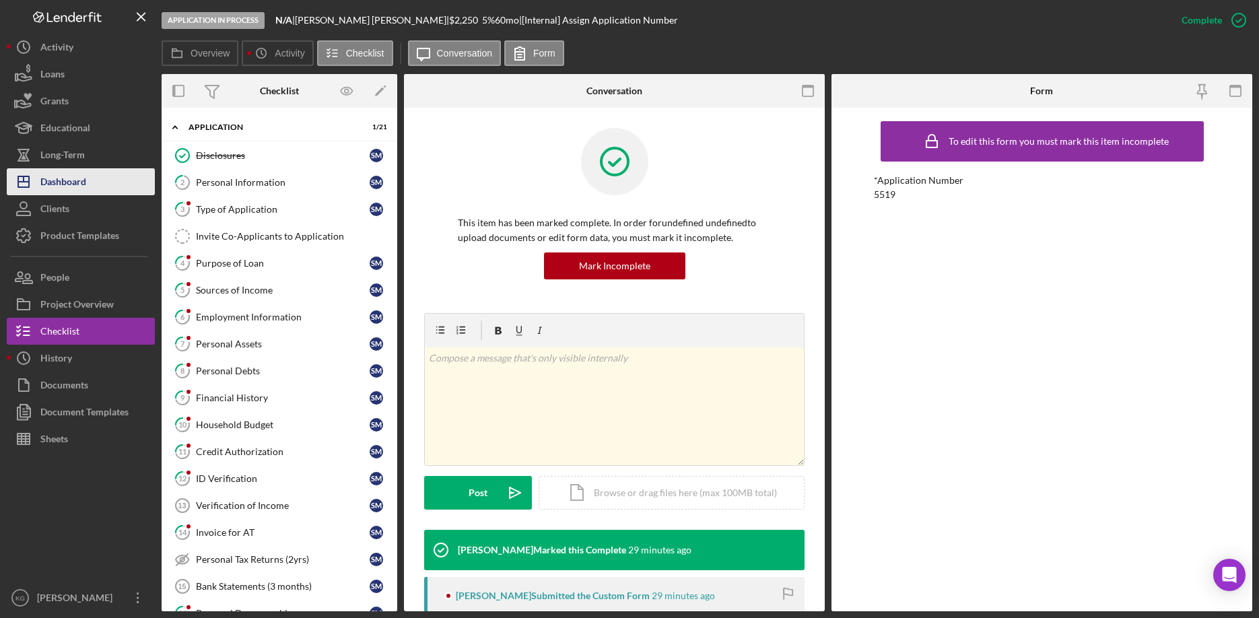
click at [65, 180] on div "Dashboard" at bounding box center [63, 183] width 46 height 30
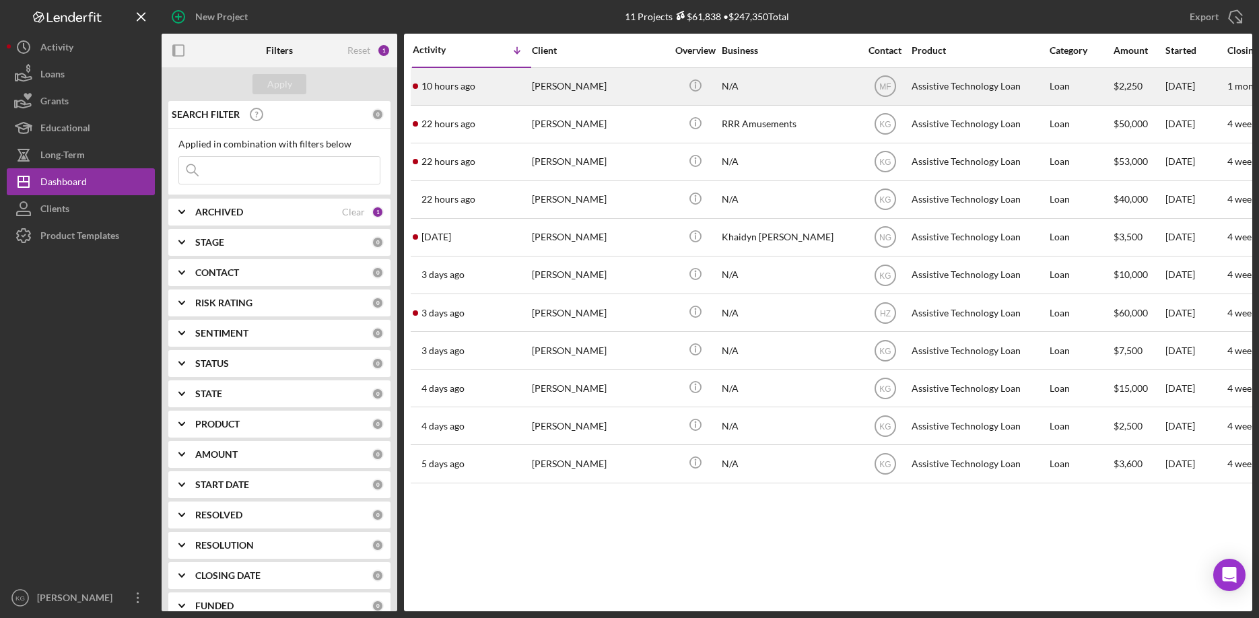
click at [595, 88] on div "[PERSON_NAME]" at bounding box center [599, 87] width 135 height 36
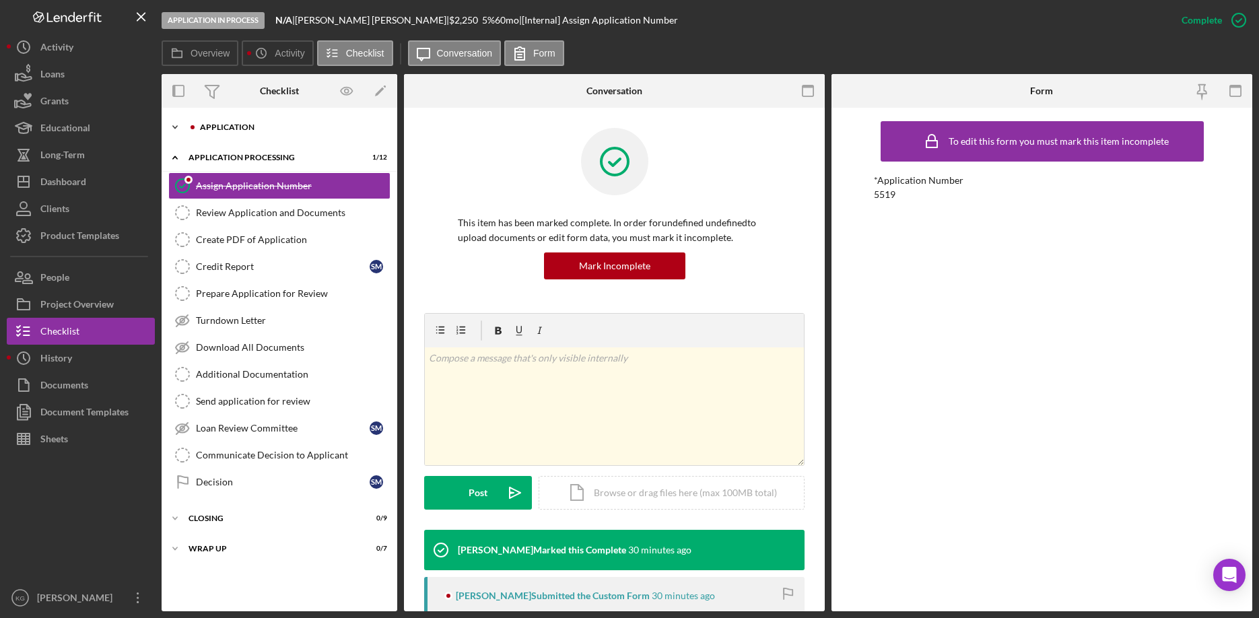
click at [246, 125] on div "Application" at bounding box center [290, 127] width 180 height 8
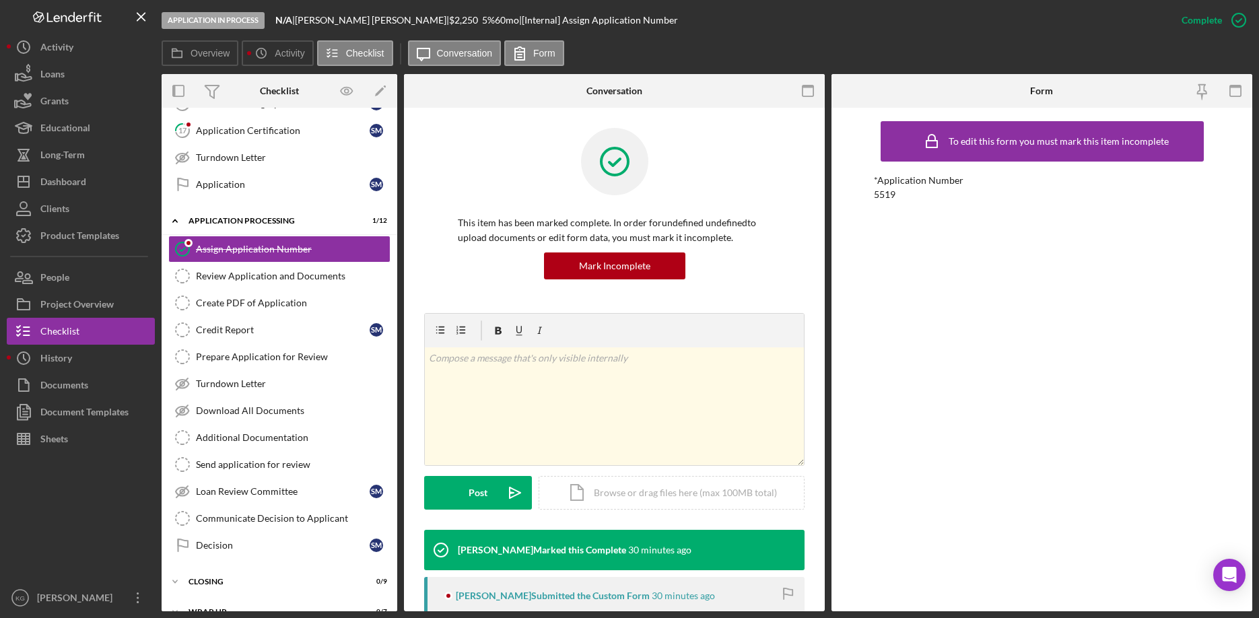
scroll to position [531, 0]
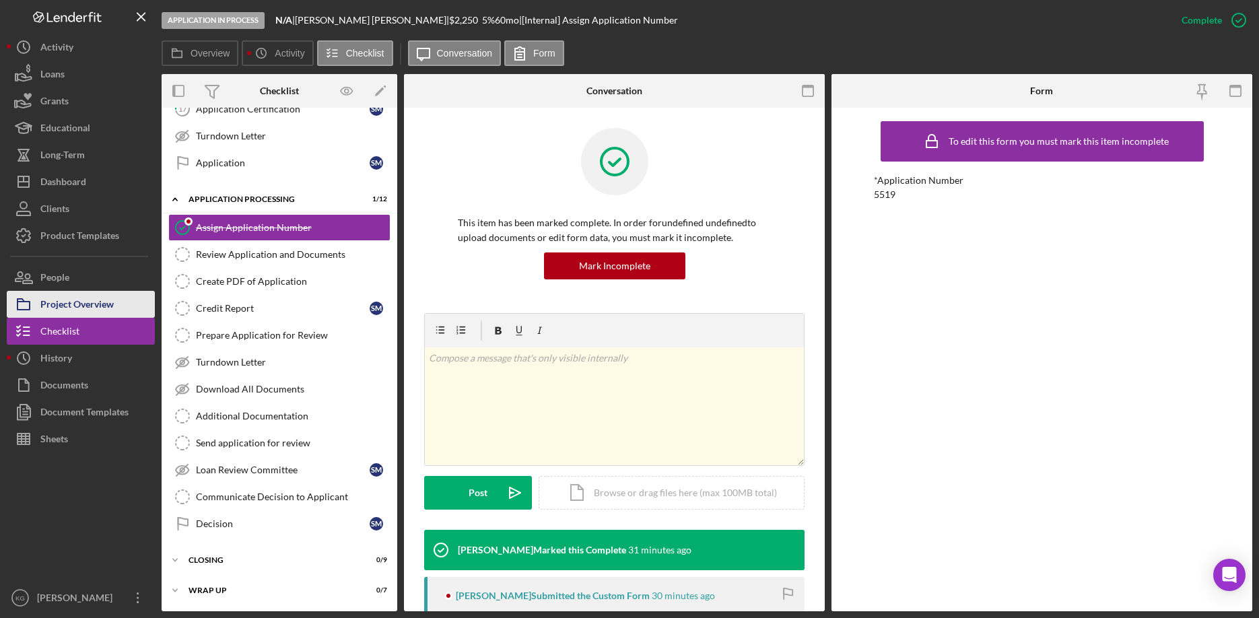
click at [44, 302] on div "Project Overview" at bounding box center [76, 306] width 73 height 30
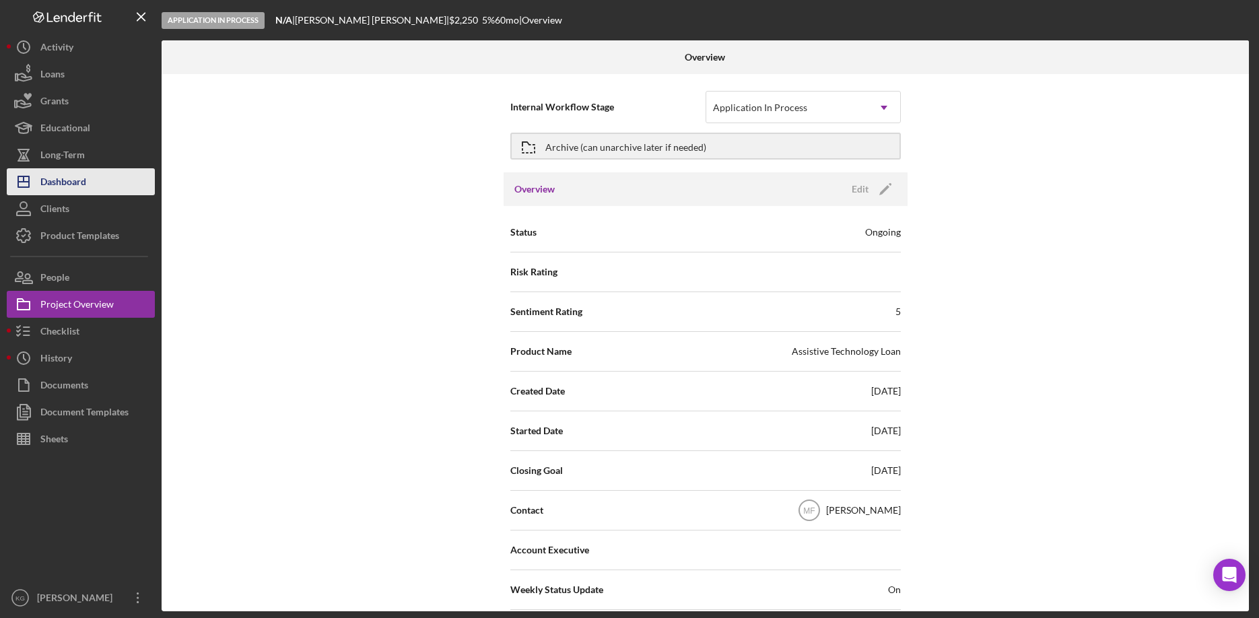
click at [75, 178] on div "Dashboard" at bounding box center [63, 183] width 46 height 30
